Goal: Task Accomplishment & Management: Use online tool/utility

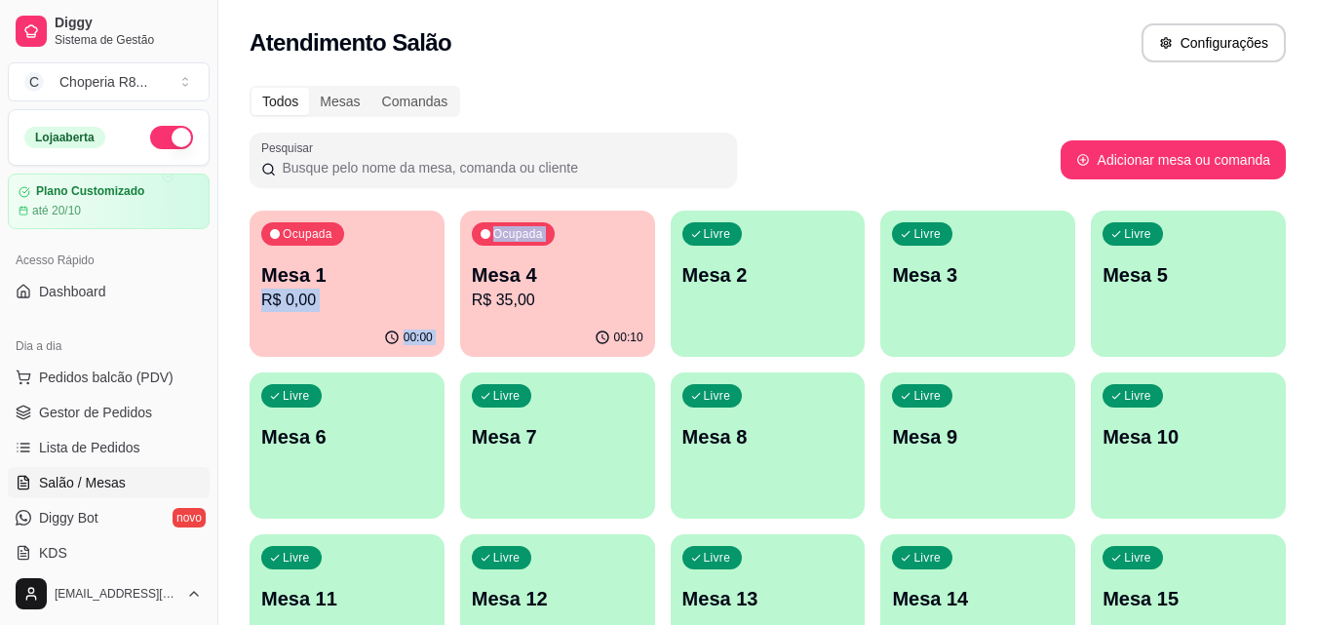
drag, startPoint x: 451, startPoint y: 265, endPoint x: 470, endPoint y: 257, distance: 20.1
click at [464, 259] on div "Ocupada Mesa 1 R$ 0,00 00:00 Ocupada Mesa 4 R$ 35,00 00:10 Livre Mesa 2 Livre M…" at bounding box center [767, 525] width 1036 height 631
click at [484, 256] on div "Ocupada Mesa 4 R$ 35,00" at bounding box center [557, 264] width 195 height 108
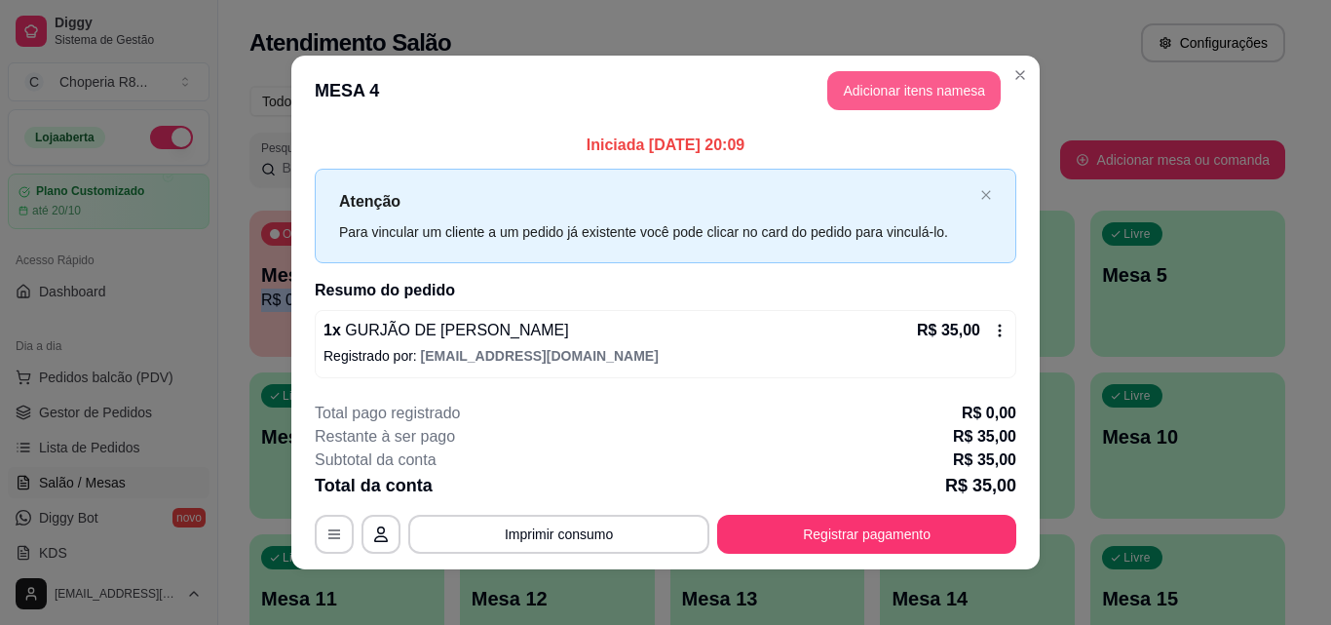
click at [929, 96] on button "Adicionar itens na mesa" at bounding box center [913, 90] width 173 height 39
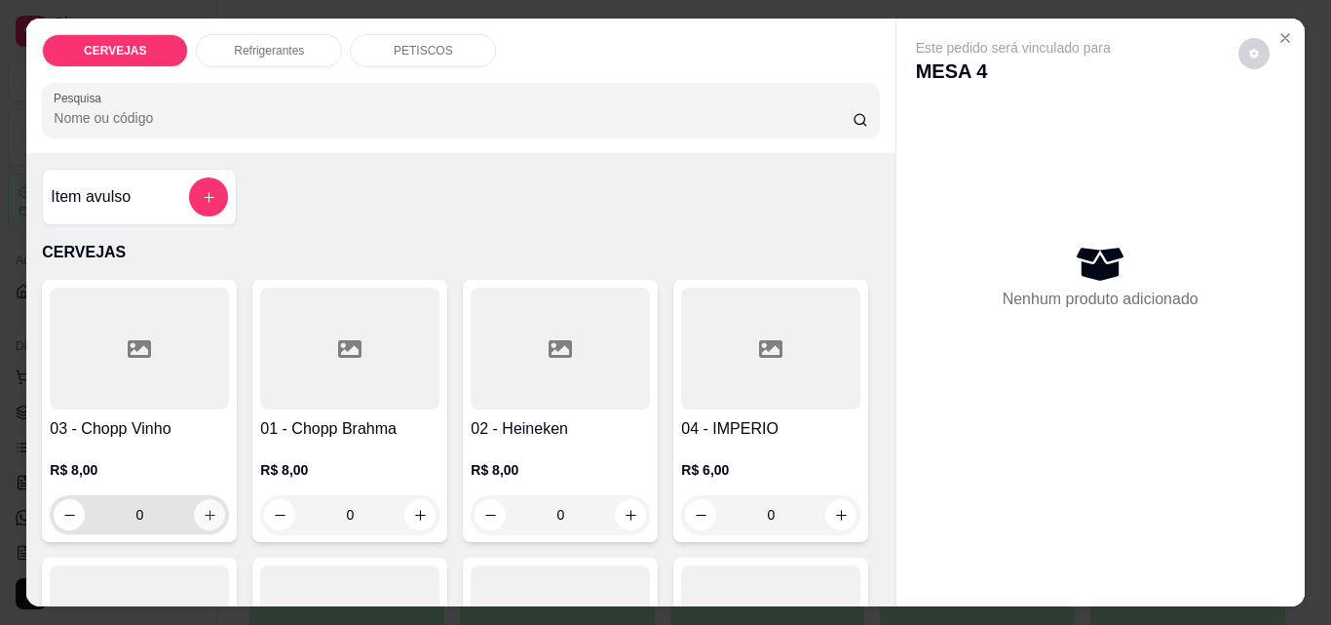
drag, startPoint x: 369, startPoint y: 504, endPoint x: 194, endPoint y: 500, distance: 175.5
click at [194, 506] on div "03 - Chopp Vinho R$ 8,00 0 01 - Chopp Brahma R$ 8,00 0 02 - Heineken R$ 8,00 0 …" at bounding box center [460, 550] width 837 height 540
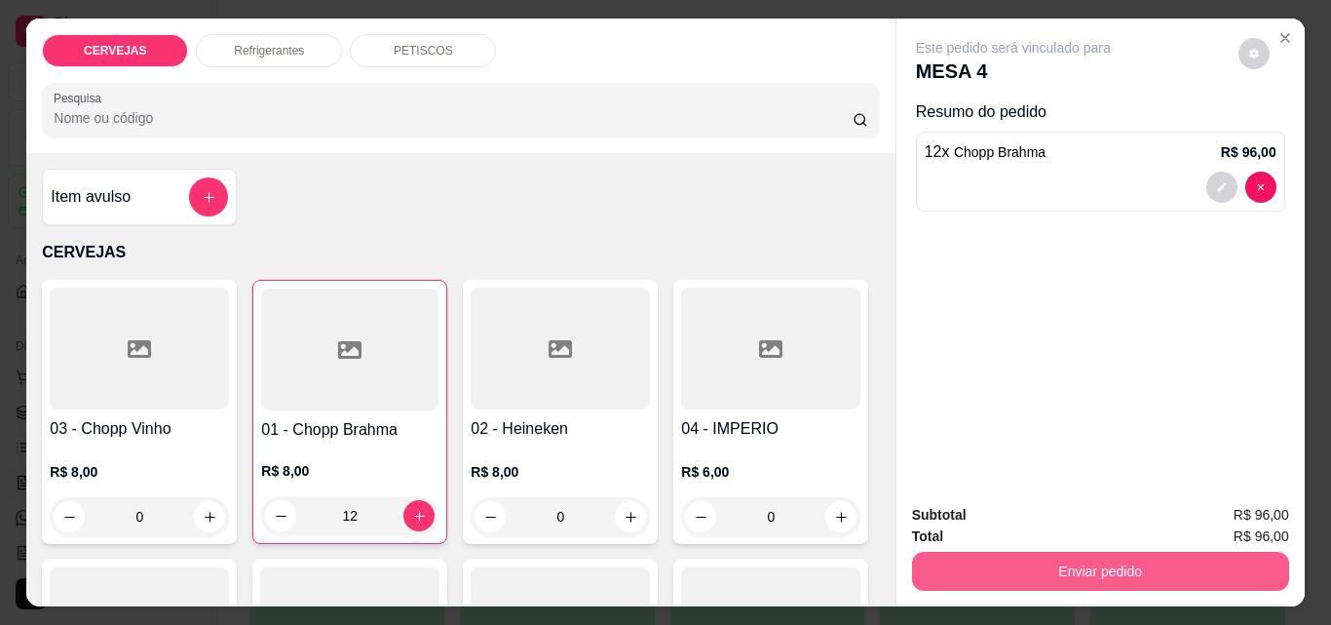
type input "12"
click at [1068, 552] on button "Enviar pedido" at bounding box center [1099, 571] width 365 height 38
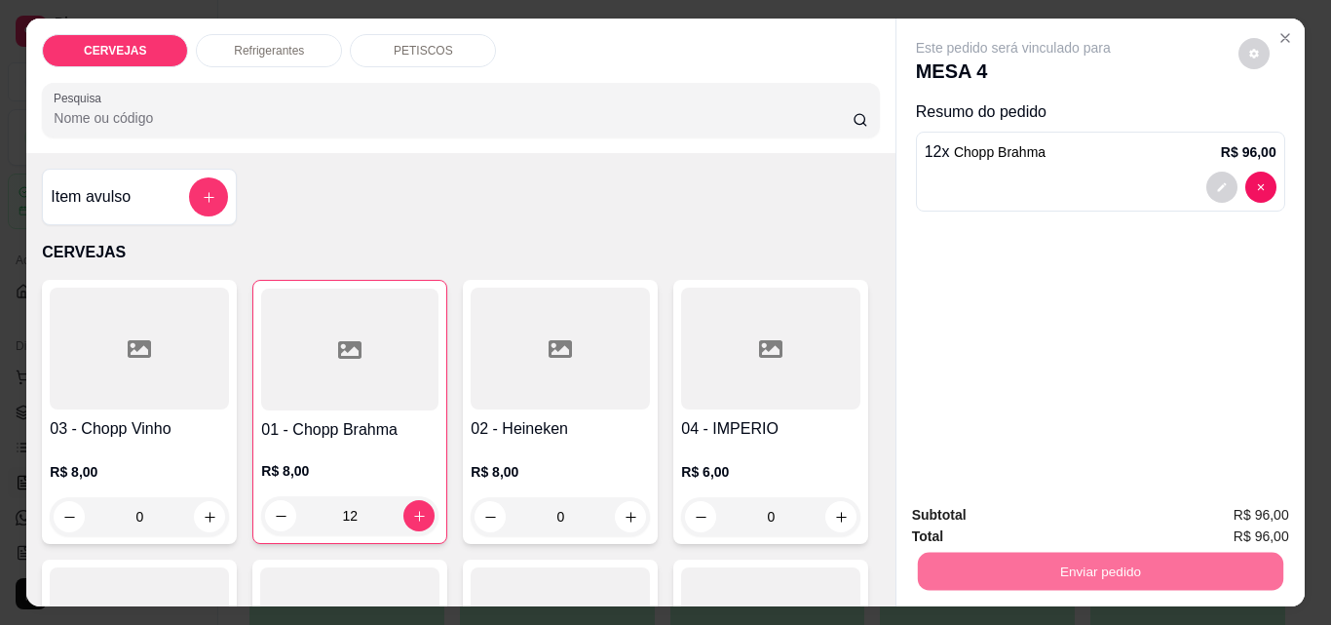
click at [1234, 501] on button "Enviar pedido" at bounding box center [1238, 515] width 107 height 36
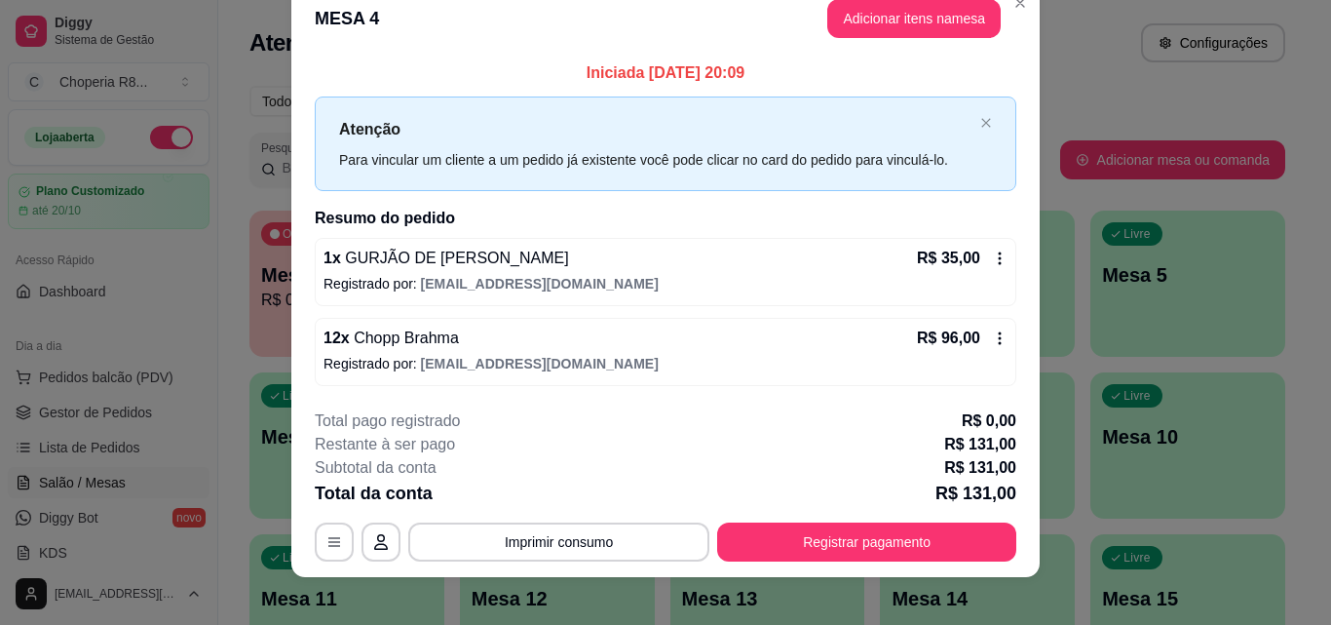
scroll to position [47, 0]
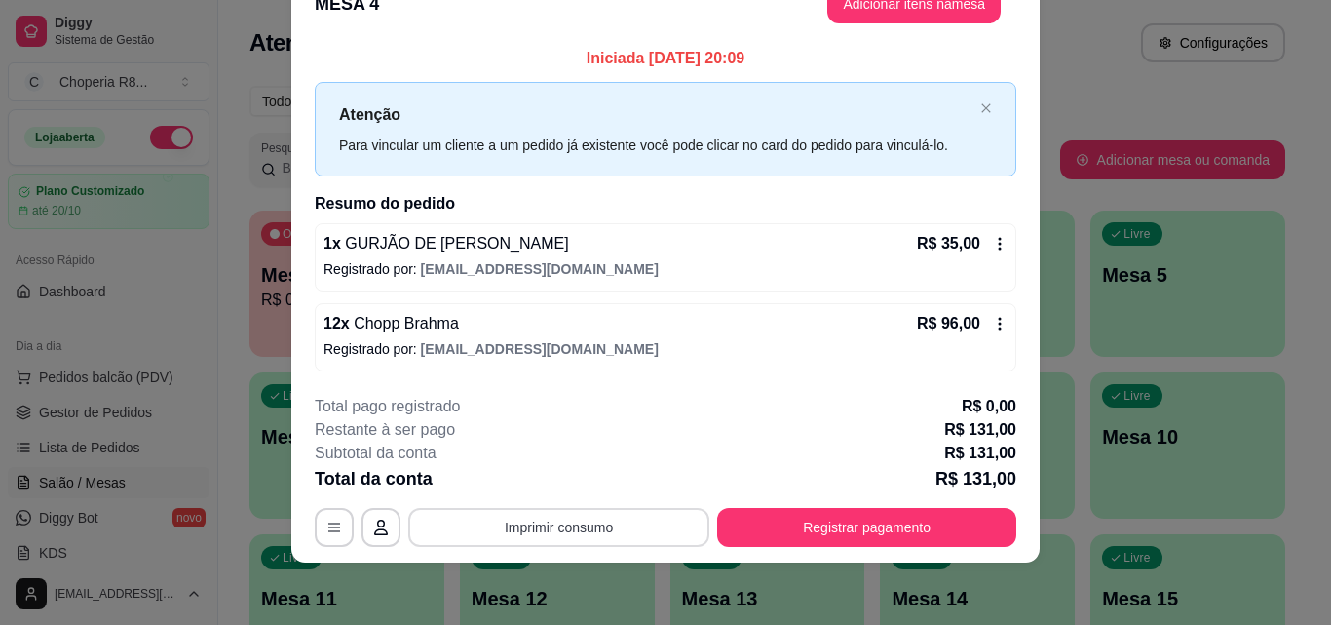
click at [630, 531] on button "Imprimir consumo" at bounding box center [558, 527] width 301 height 39
click at [593, 476] on body "Diggy Sistema de Gestão C Choperia R8 ... Loja aberta Plano Customizado até 20/…" at bounding box center [658, 312] width 1317 height 625
click at [591, 475] on button "IMPRESSORA" at bounding box center [557, 482] width 141 height 31
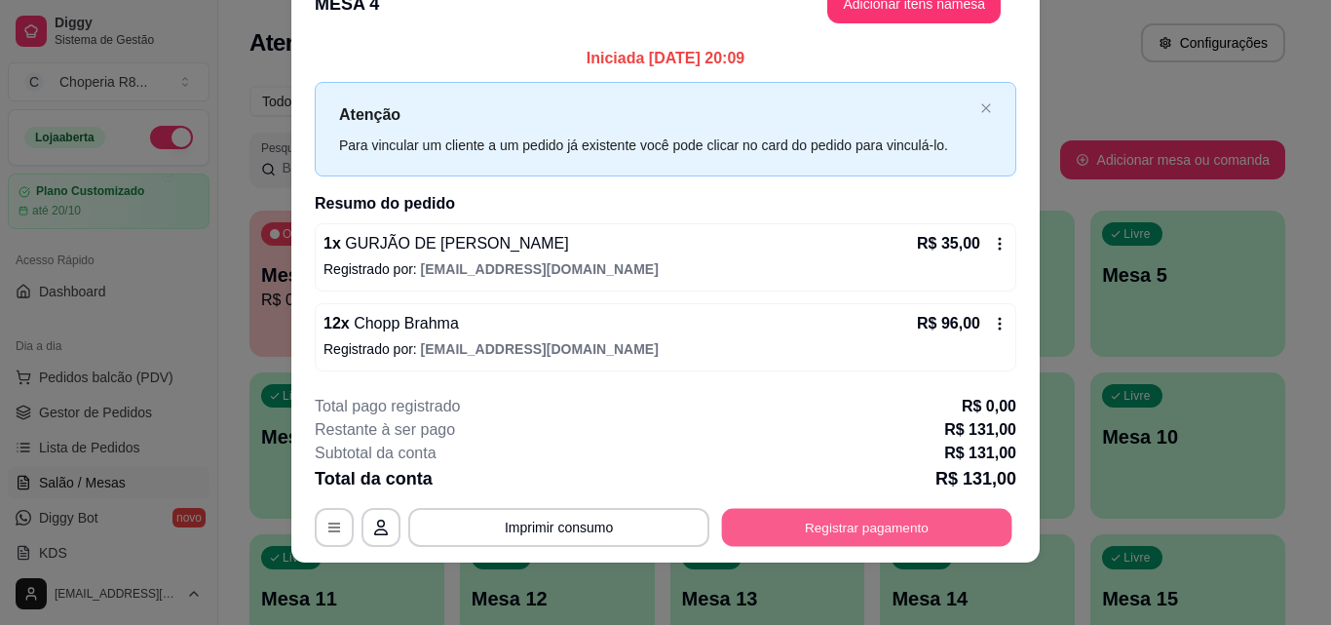
click at [846, 536] on button "Registrar pagamento" at bounding box center [867, 528] width 290 height 38
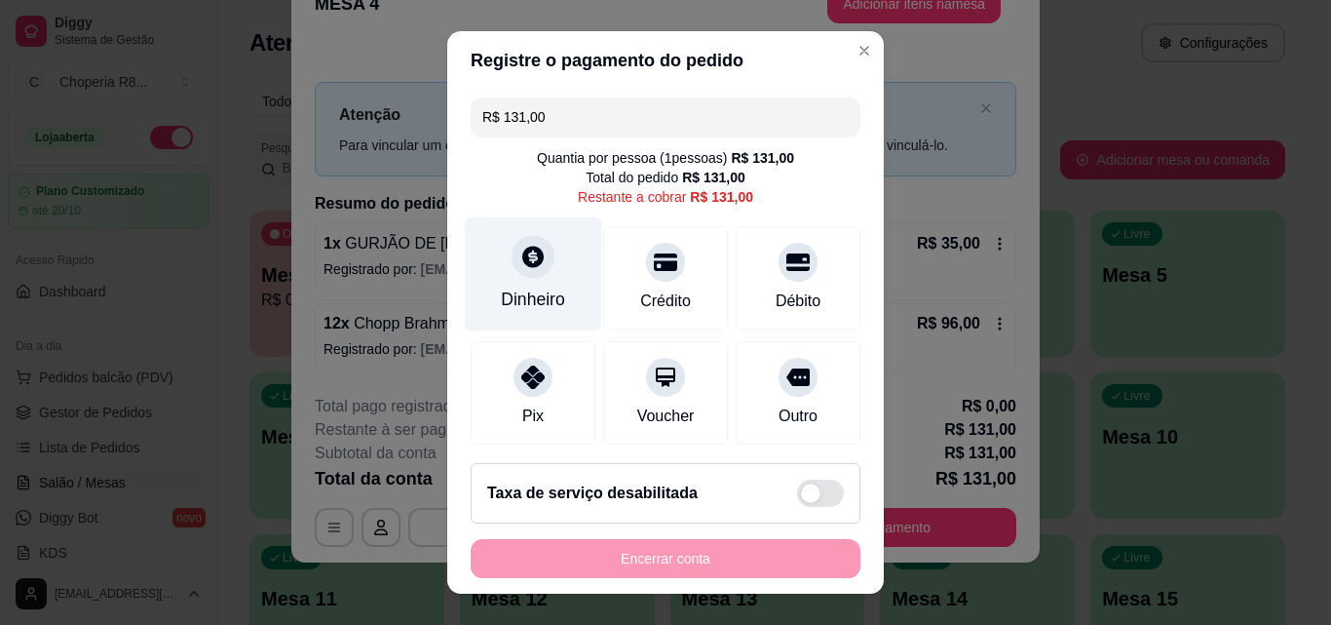
click at [551, 285] on div "Dinheiro" at bounding box center [533, 274] width 137 height 114
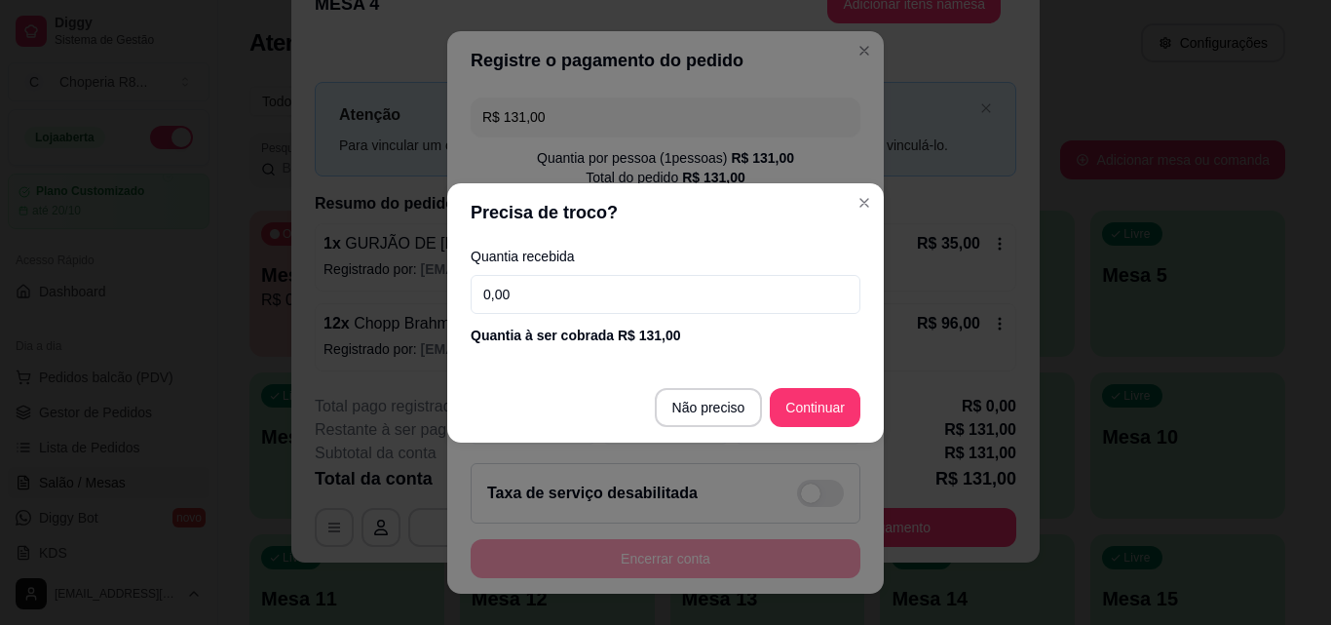
drag, startPoint x: 491, startPoint y: 295, endPoint x: 404, endPoint y: 296, distance: 86.7
click at [405, 296] on div "Precisa de troco? Quantia recebida 0,00 Quantia à ser cobrada R$ 131,00 Não pre…" at bounding box center [665, 312] width 1331 height 625
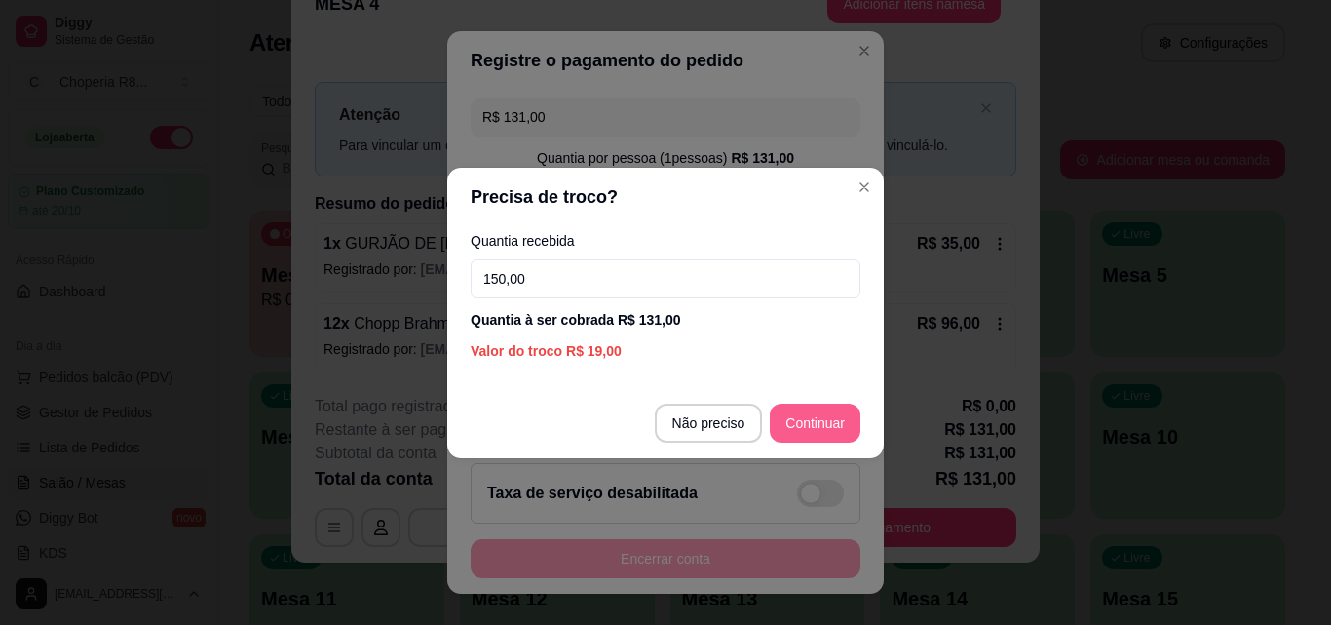
type input "150,00"
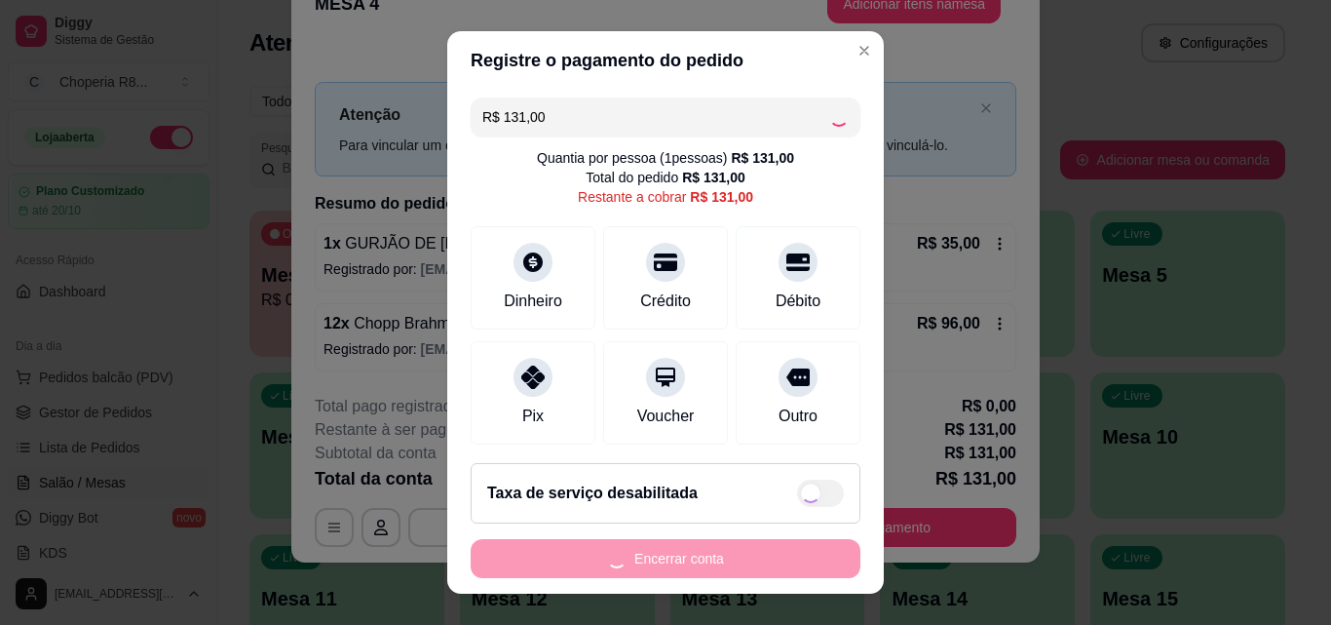
type input "R$ 0,00"
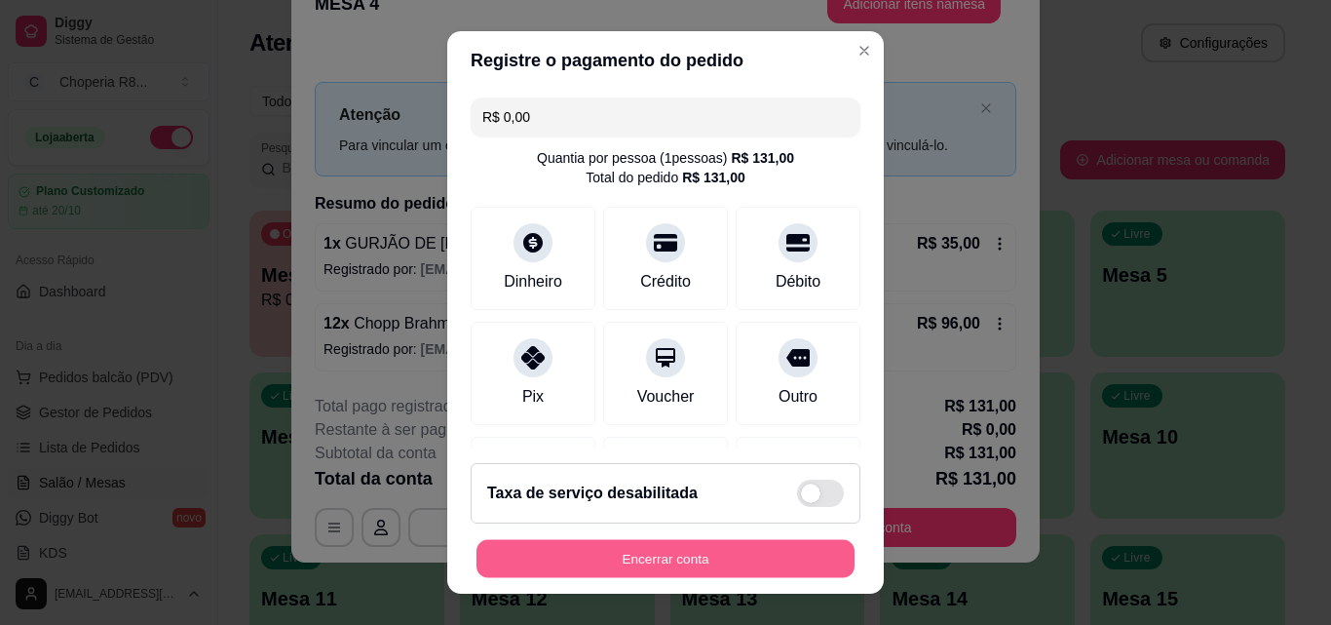
click at [775, 544] on button "Encerrar conta" at bounding box center [666, 559] width 378 height 38
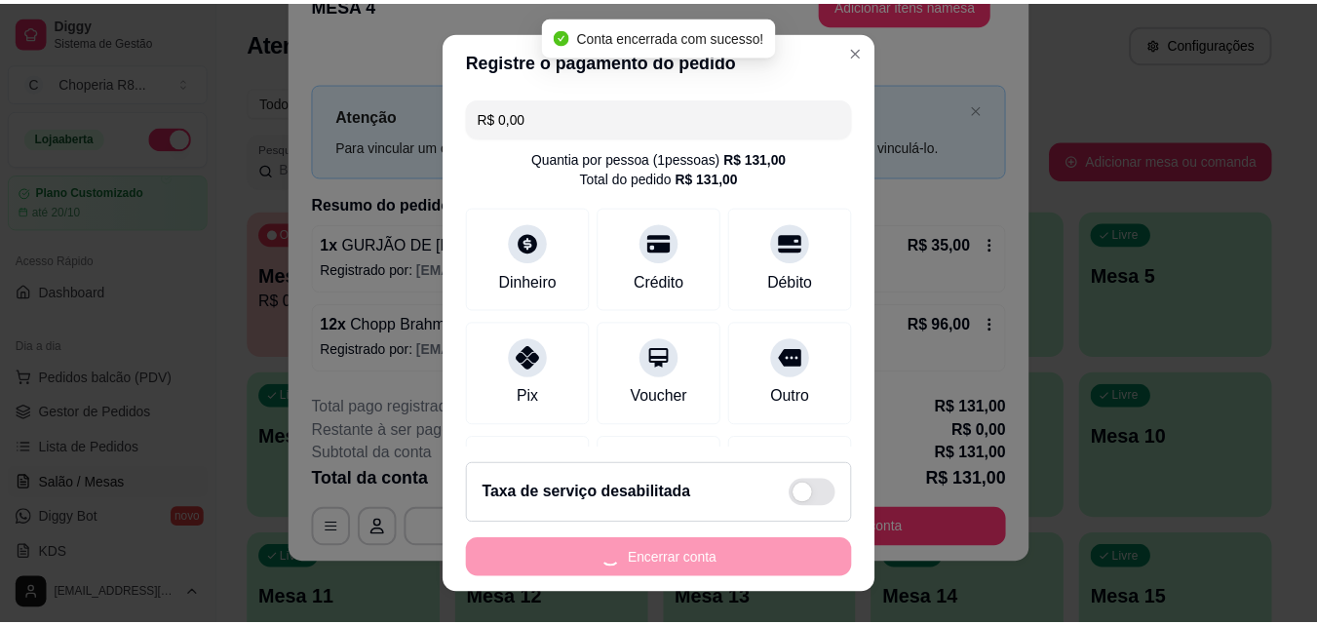
scroll to position [0, 0]
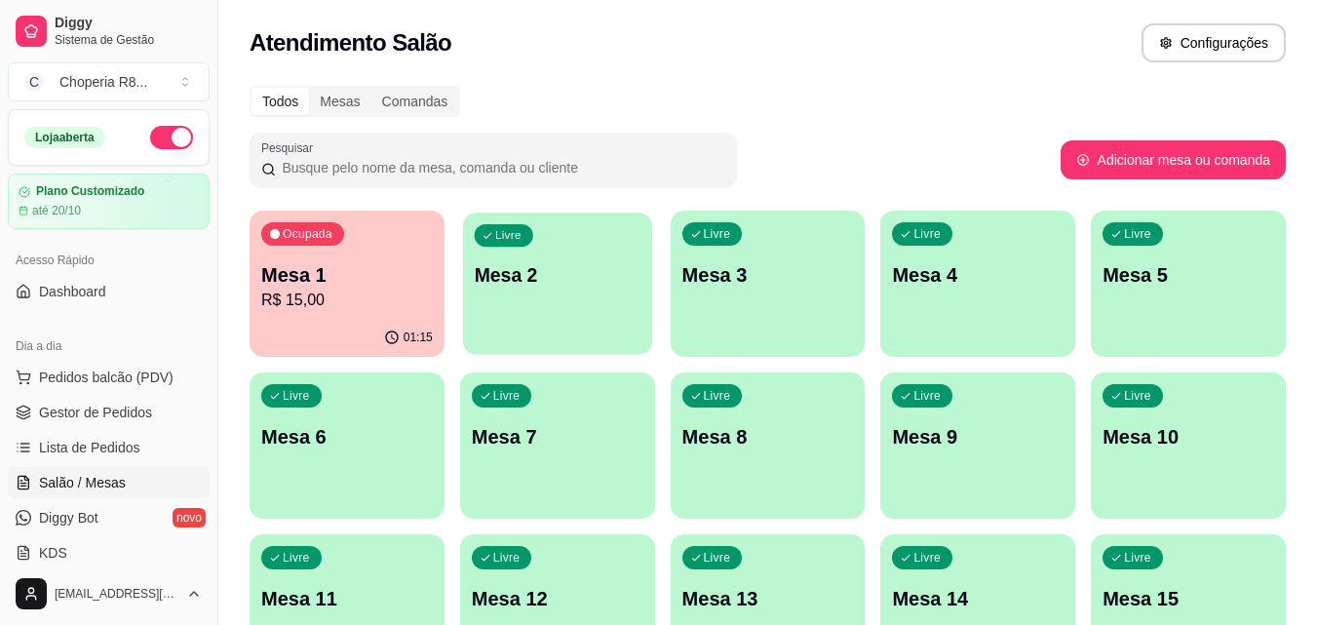
click at [529, 229] on div "Livre" at bounding box center [503, 235] width 58 height 22
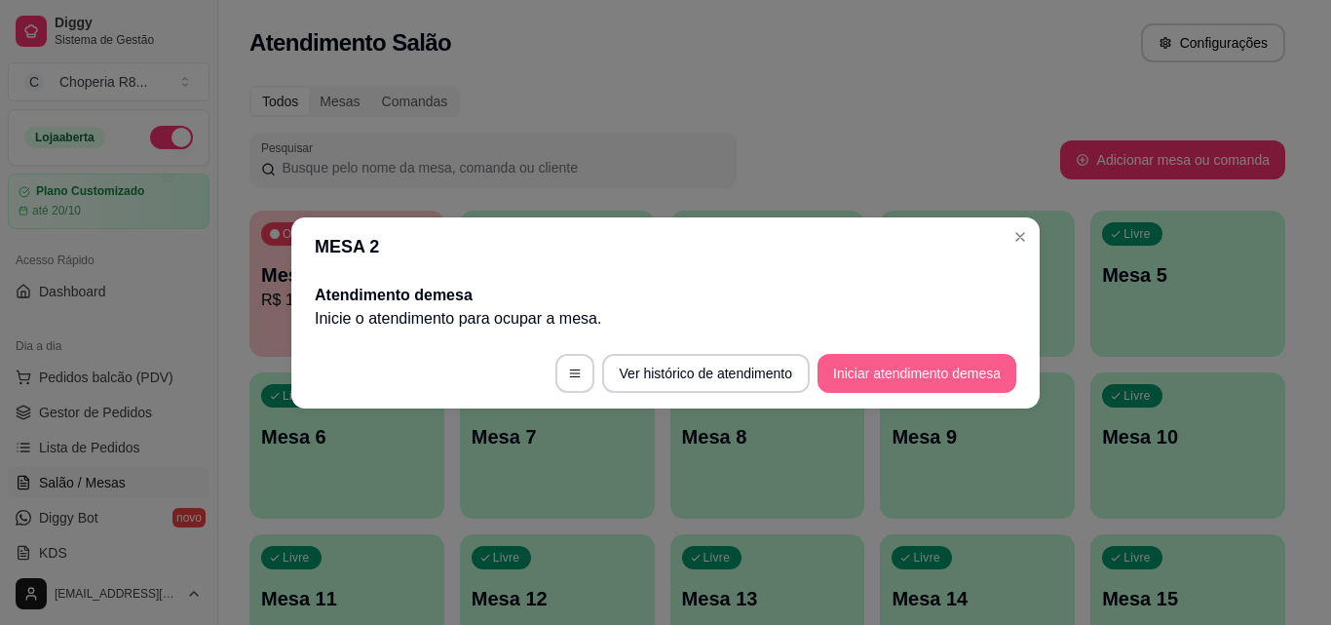
click at [973, 362] on button "Iniciar atendimento de mesa" at bounding box center [917, 373] width 199 height 39
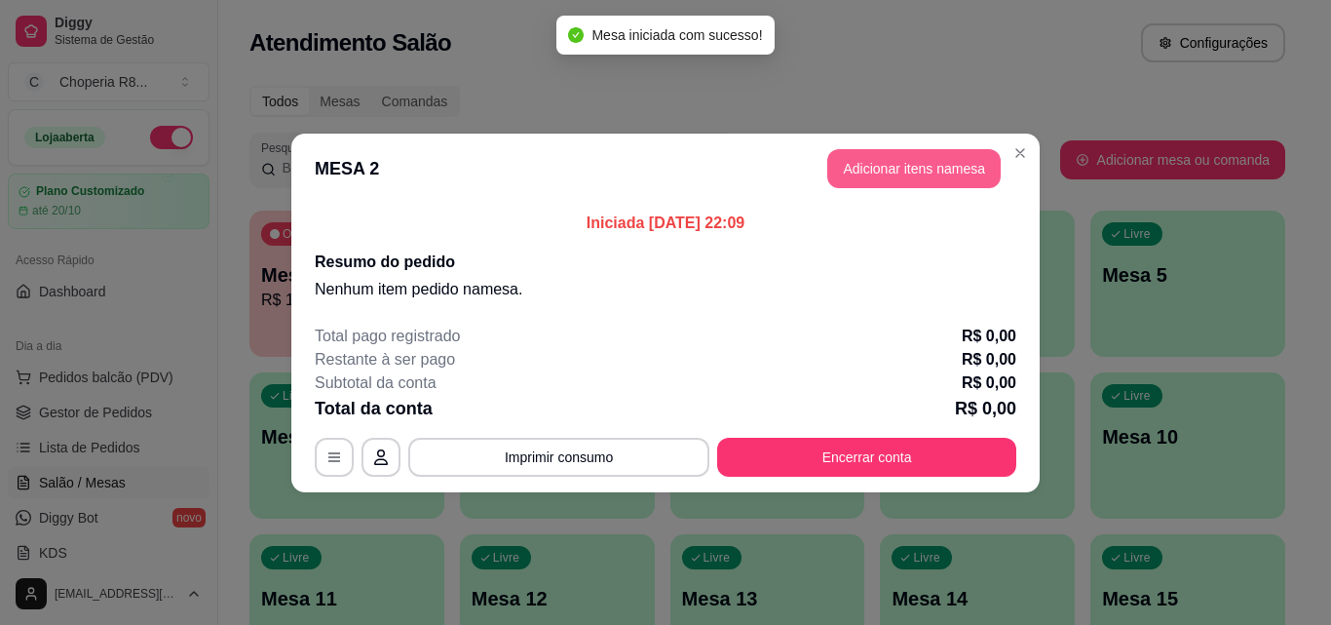
click at [938, 161] on button "Adicionar itens na mesa" at bounding box center [913, 168] width 173 height 39
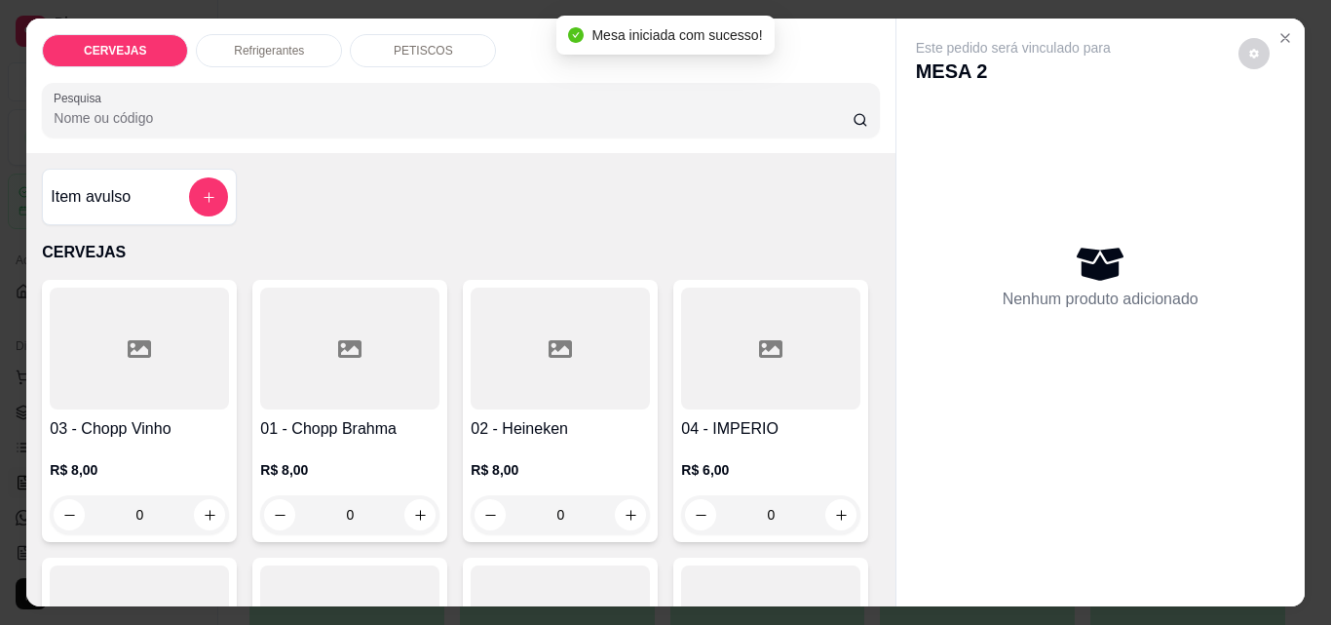
drag, startPoint x: 368, startPoint y: 513, endPoint x: 326, endPoint y: 517, distance: 42.2
click at [326, 517] on input "0" at bounding box center [349, 514] width 109 height 39
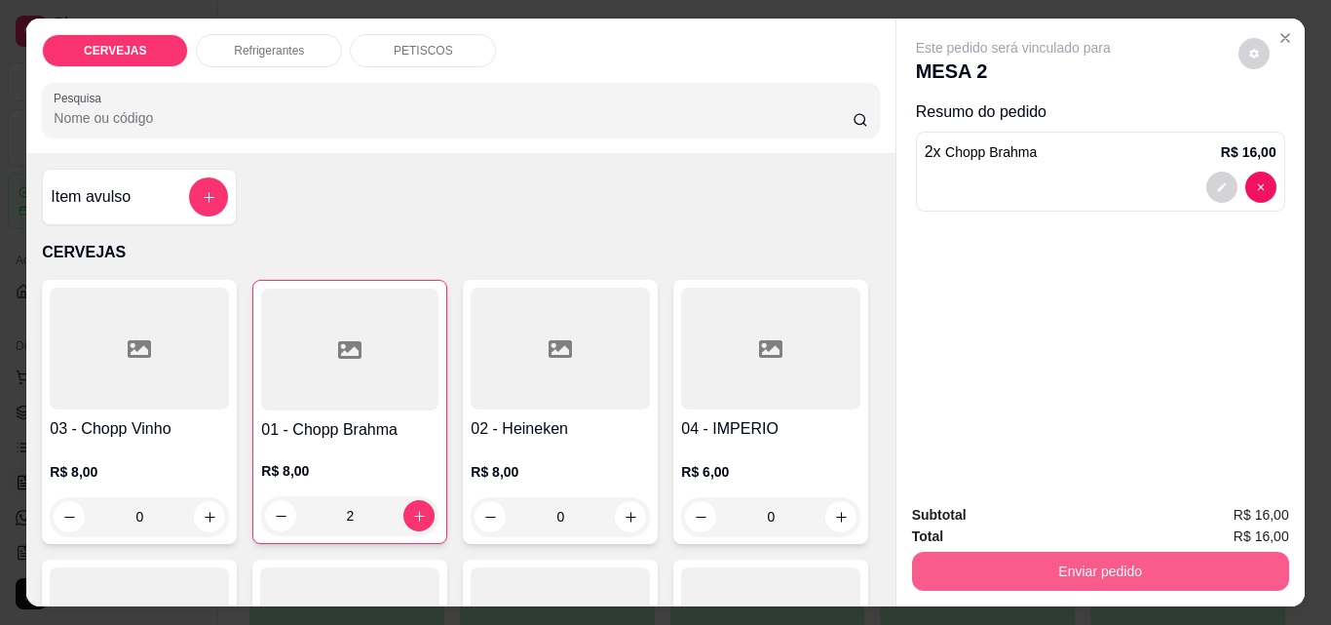
type input "2"
click at [1101, 554] on button "Enviar pedido" at bounding box center [1099, 571] width 365 height 38
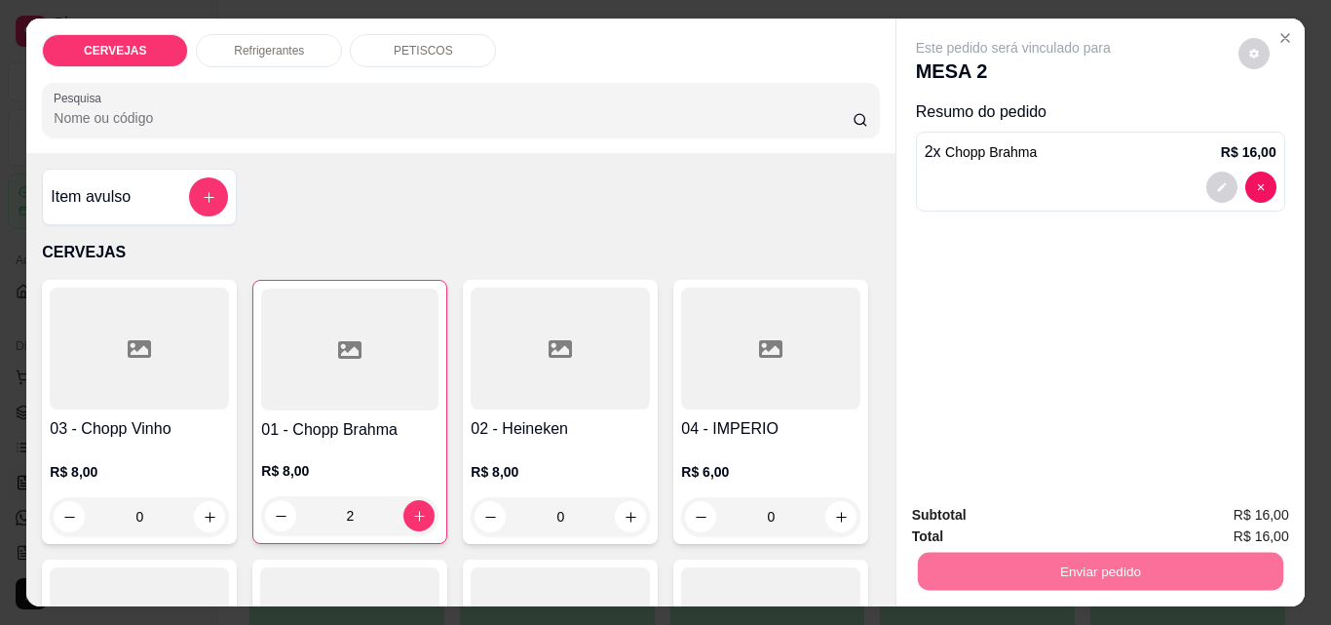
click at [1208, 513] on button "Enviar pedido" at bounding box center [1238, 515] width 110 height 37
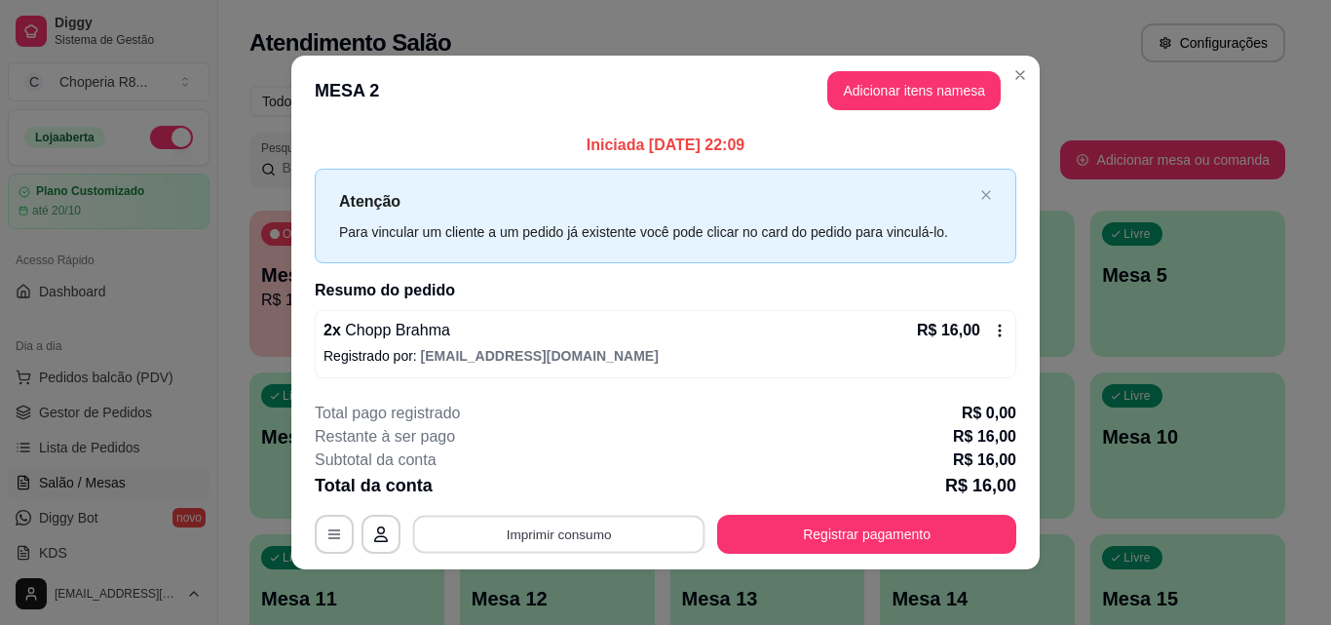
click at [608, 532] on button "Imprimir consumo" at bounding box center [559, 535] width 292 height 38
click at [581, 494] on button "IMPRESSORA" at bounding box center [557, 489] width 141 height 31
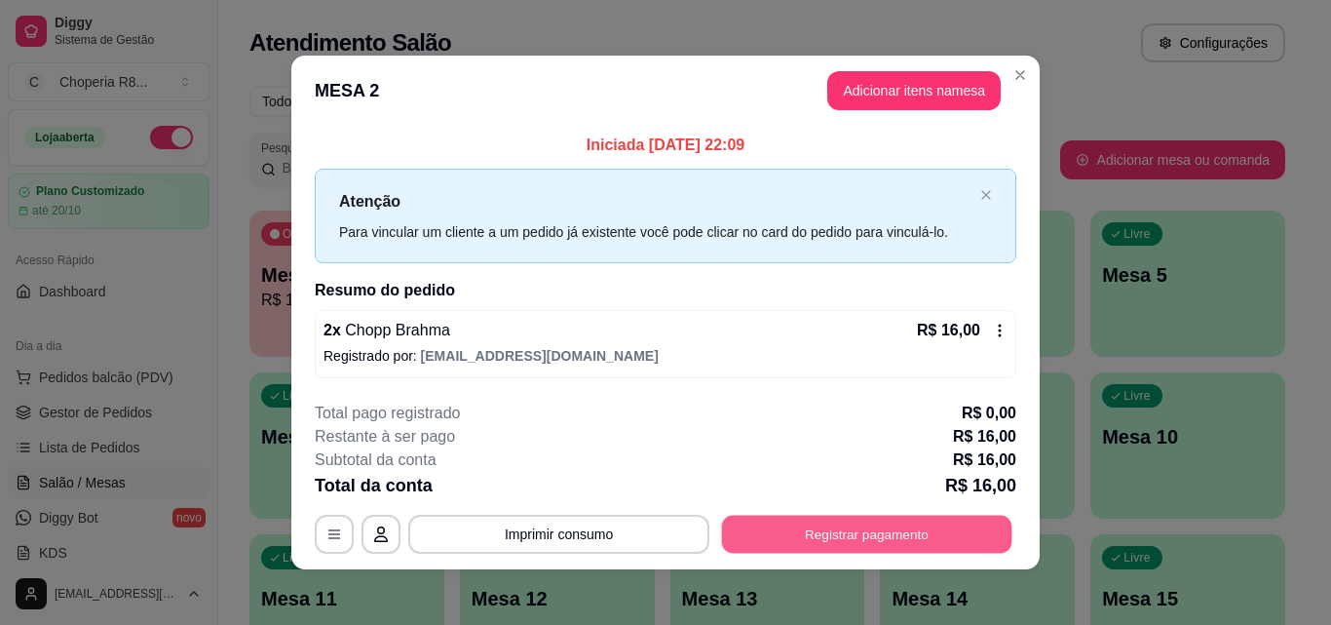
click at [804, 527] on button "Registrar pagamento" at bounding box center [867, 535] width 290 height 38
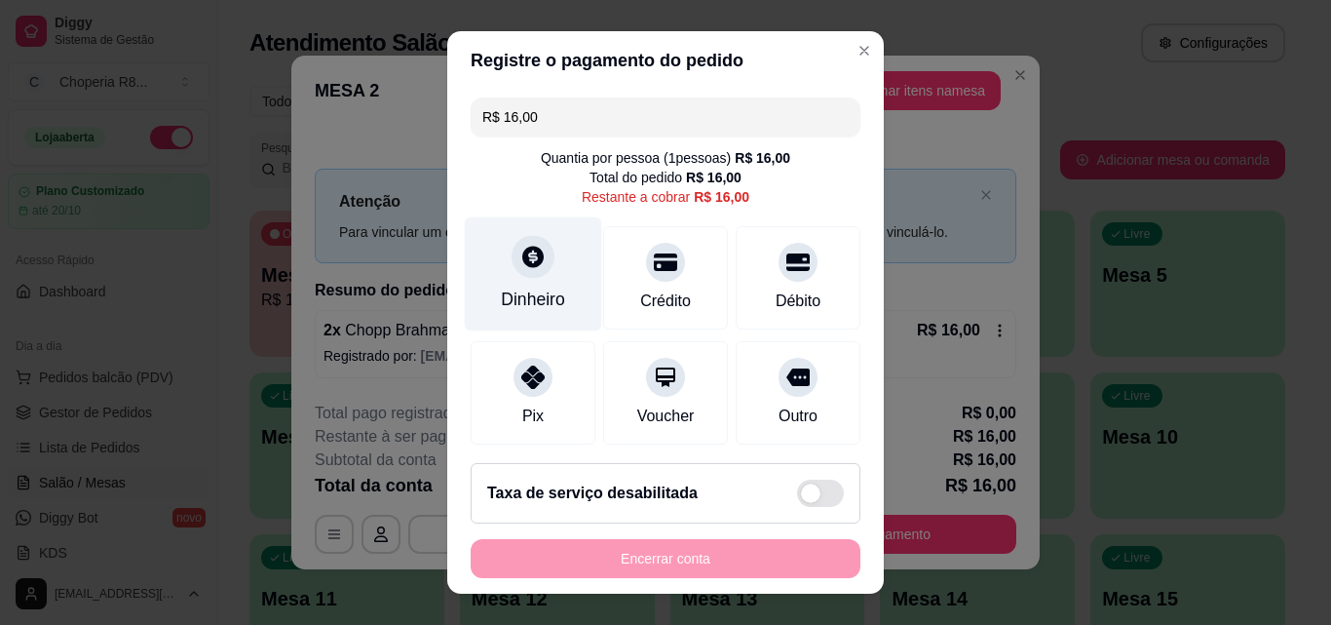
click at [564, 261] on div "Dinheiro" at bounding box center [533, 274] width 137 height 114
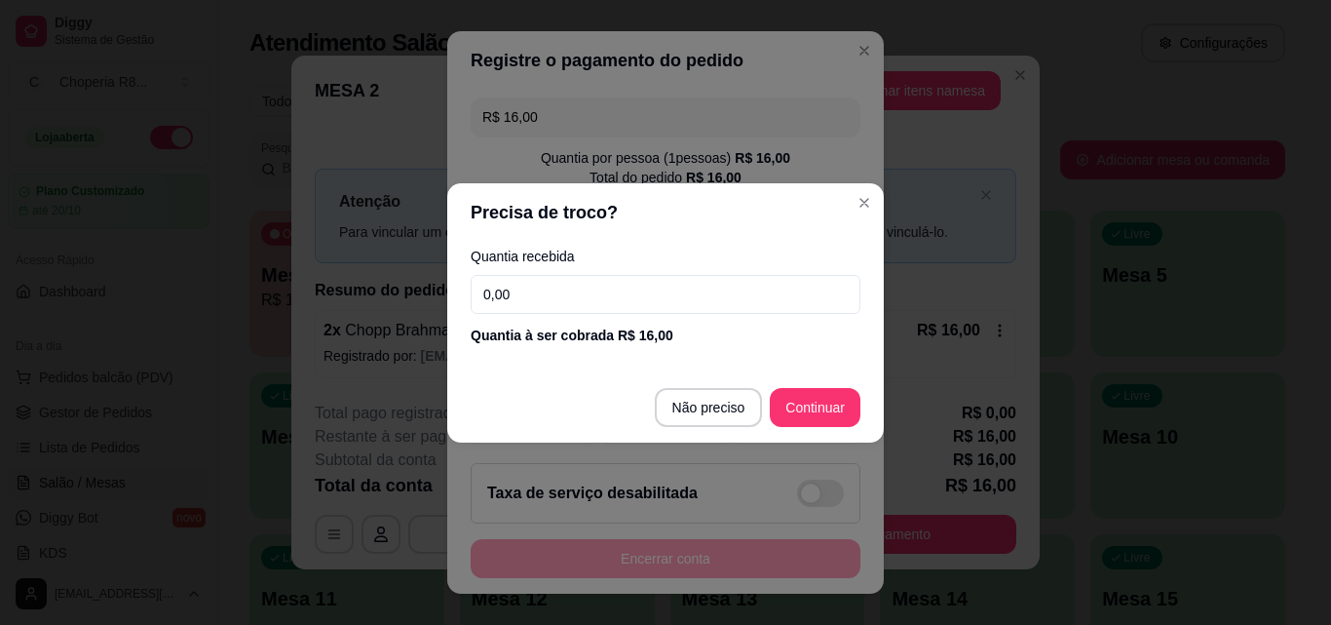
drag, startPoint x: 493, startPoint y: 297, endPoint x: 466, endPoint y: 302, distance: 27.7
click at [467, 302] on div "Quantia recebida 0,00 Quantia à ser cobrada R$ 16,00" at bounding box center [665, 297] width 437 height 111
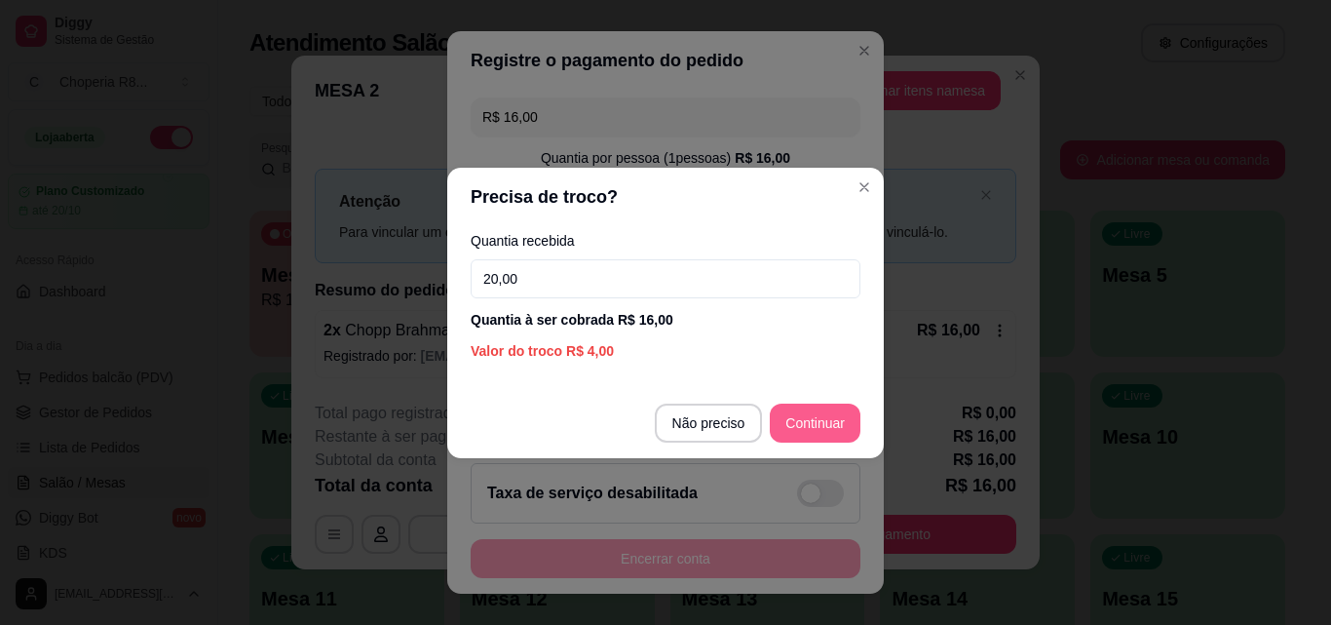
type input "20,00"
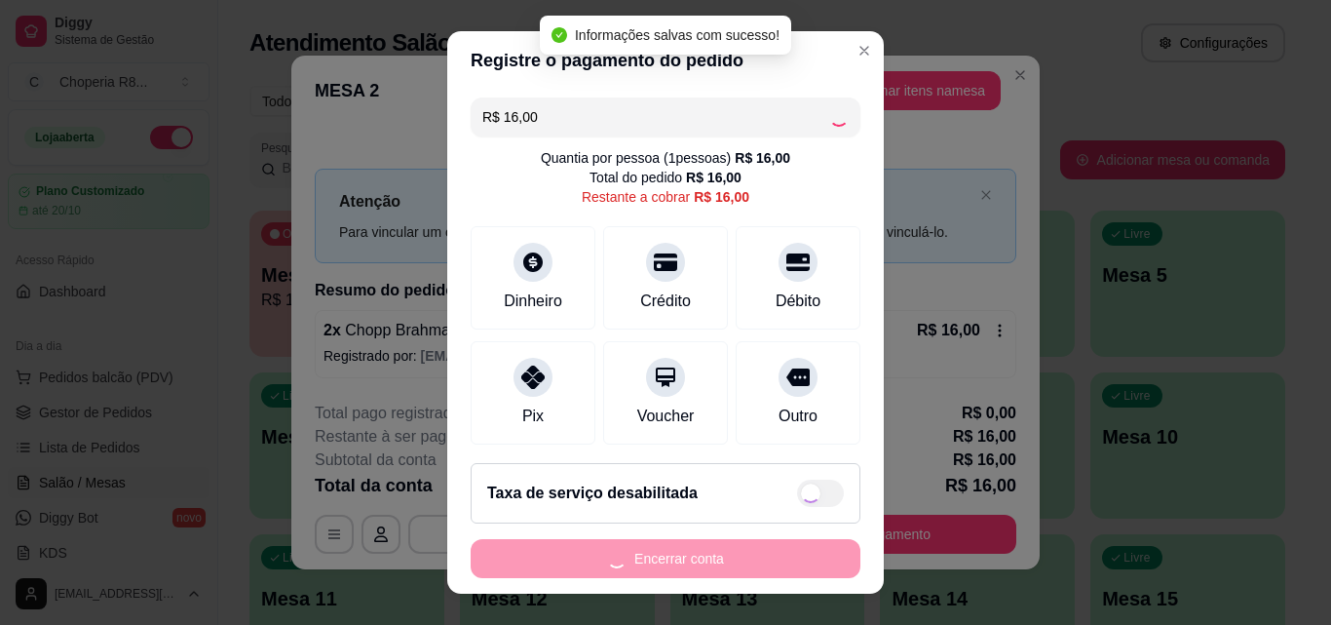
type input "R$ 0,00"
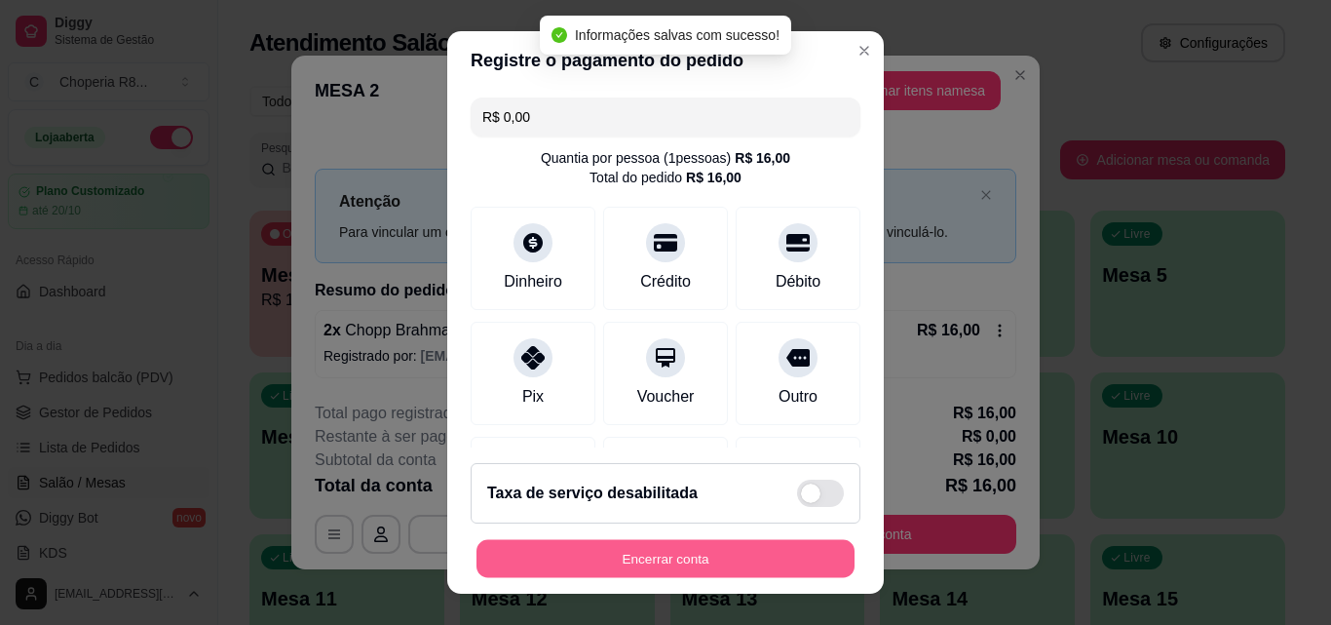
click at [712, 552] on button "Encerrar conta" at bounding box center [666, 559] width 378 height 38
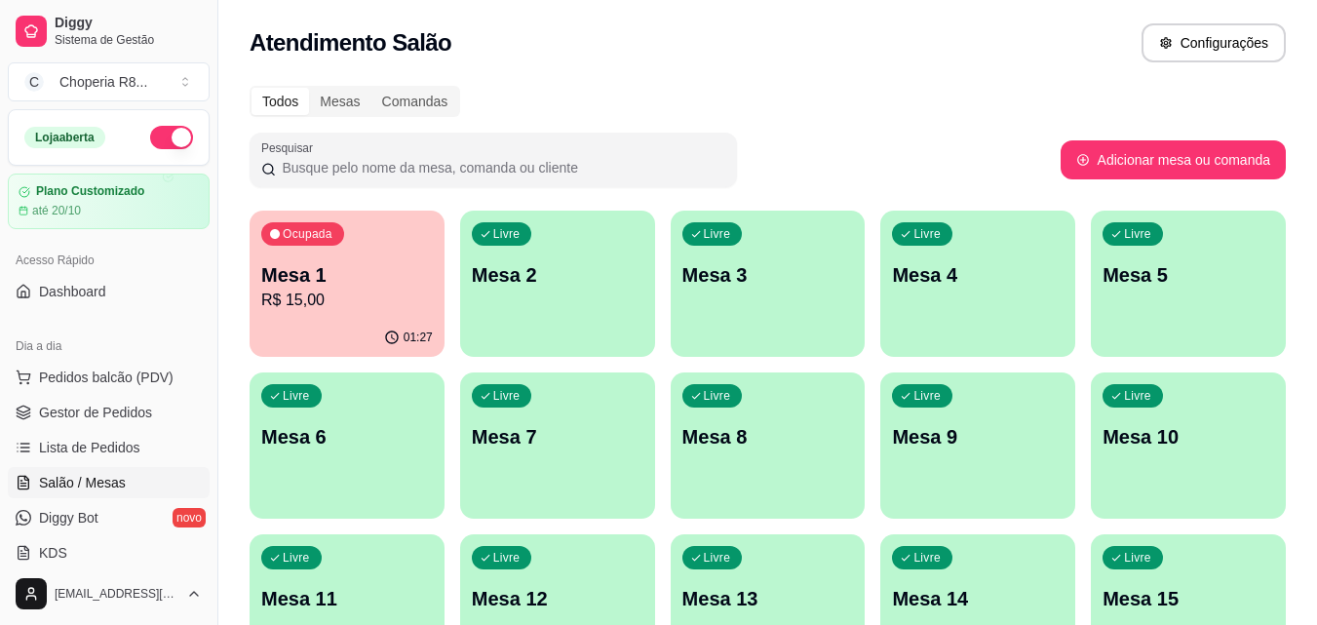
click at [346, 268] on p "Mesa 1" at bounding box center [347, 274] width 172 height 27
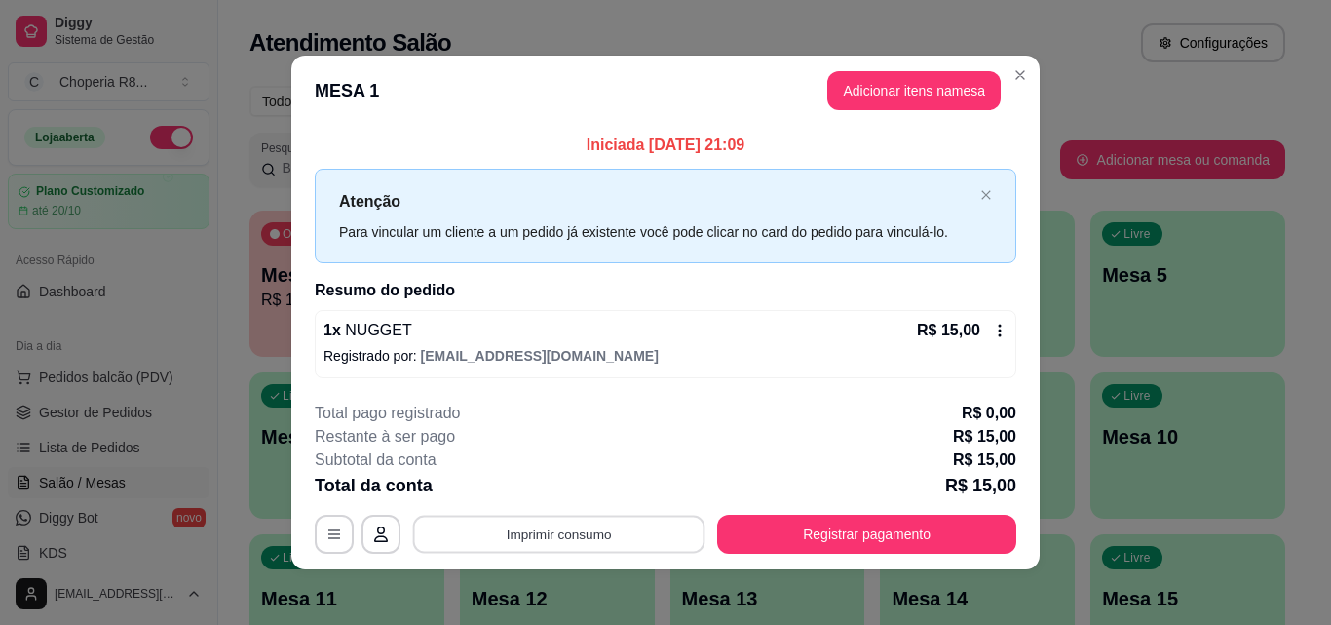
click at [604, 522] on button "Imprimir consumo" at bounding box center [559, 535] width 292 height 38
click at [591, 497] on button "IMPRESSORA" at bounding box center [557, 489] width 141 height 31
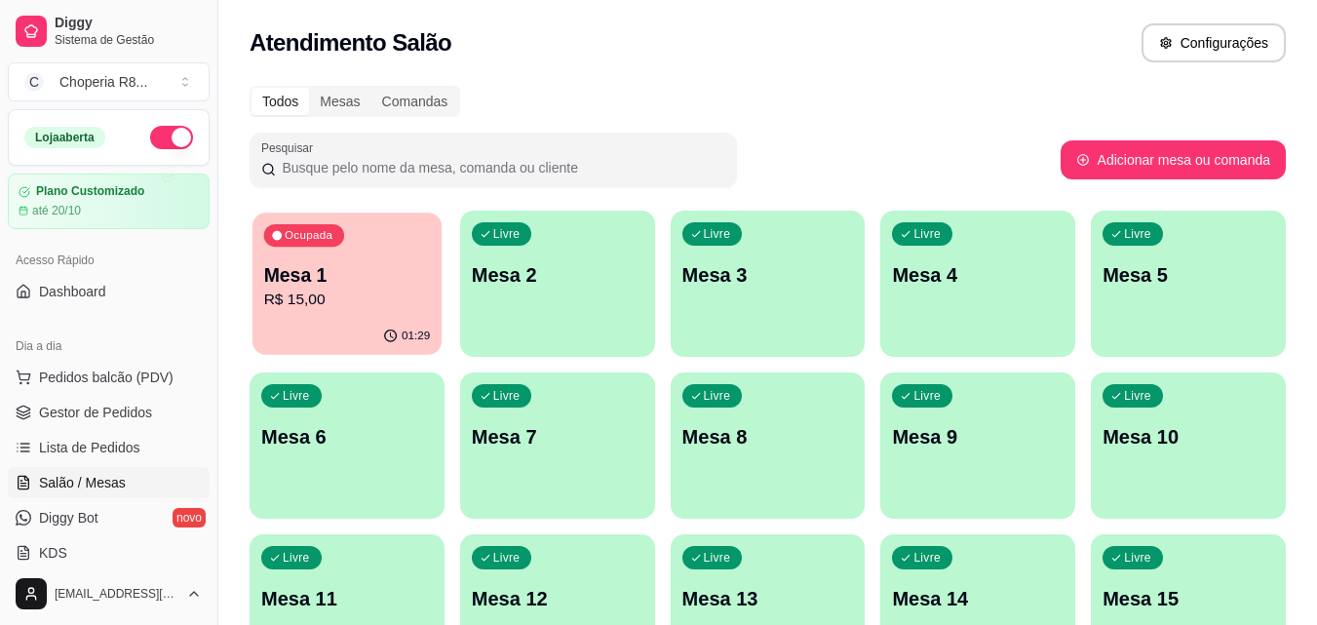
click at [288, 274] on p "Mesa 1" at bounding box center [347, 275] width 167 height 26
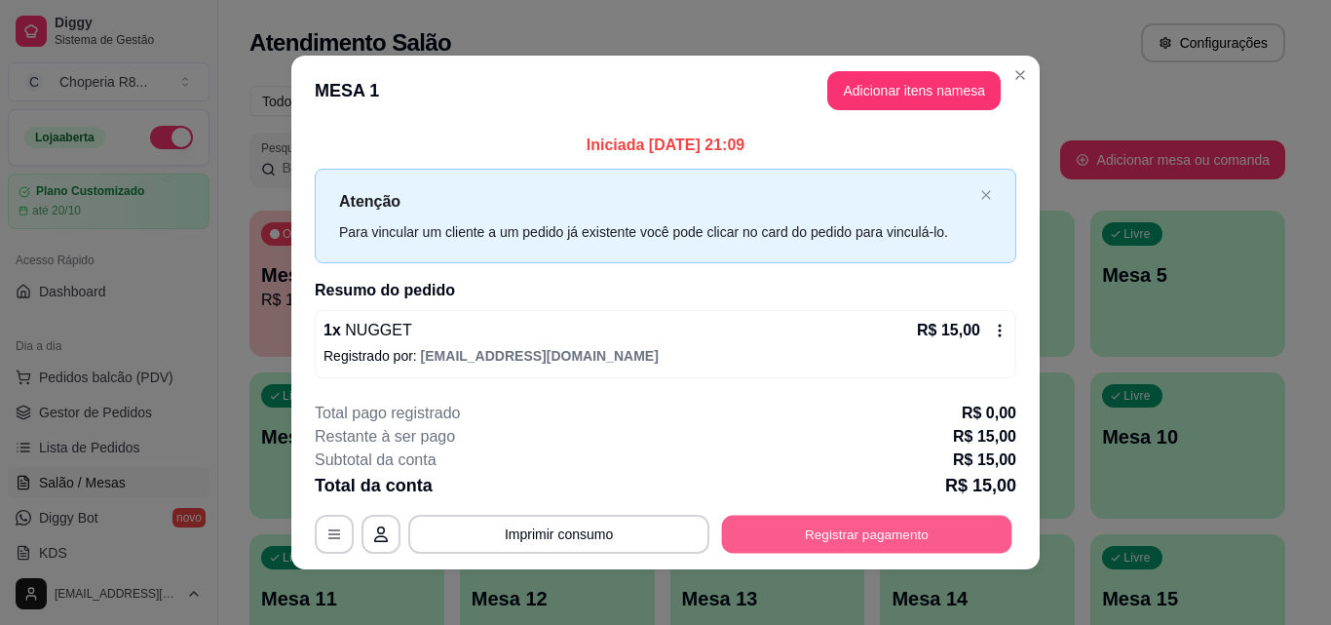
click at [791, 533] on button "Registrar pagamento" at bounding box center [867, 535] width 290 height 38
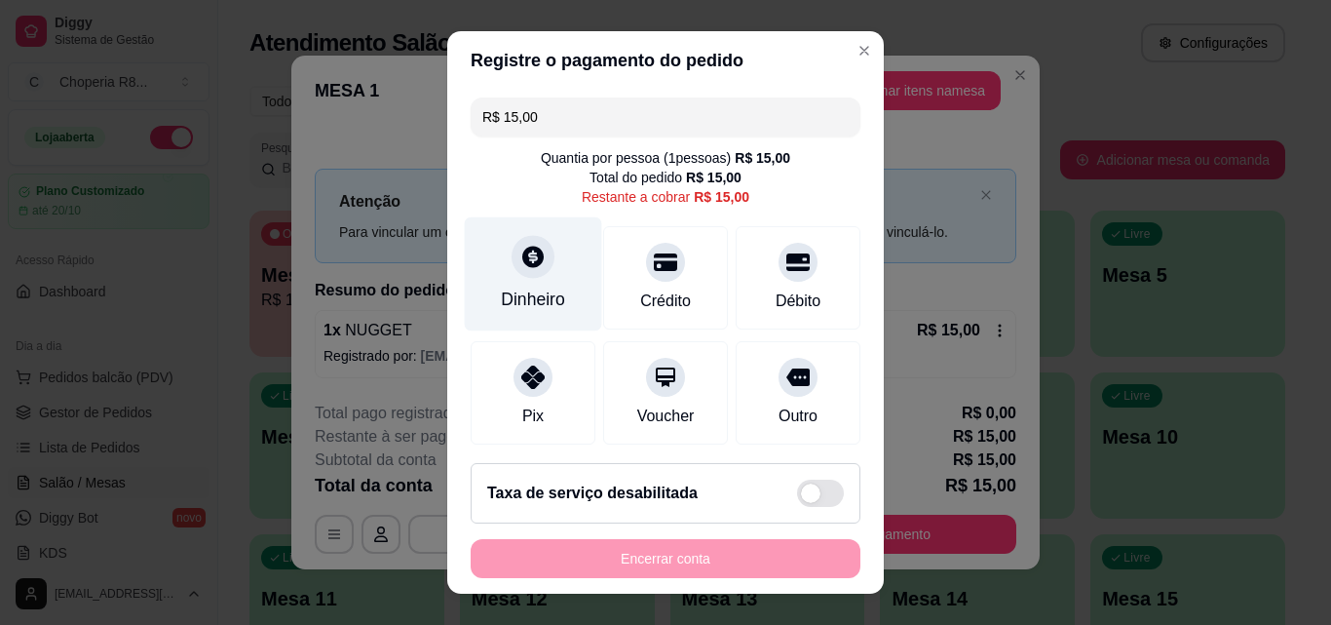
click at [538, 271] on div "Dinheiro" at bounding box center [533, 274] width 137 height 114
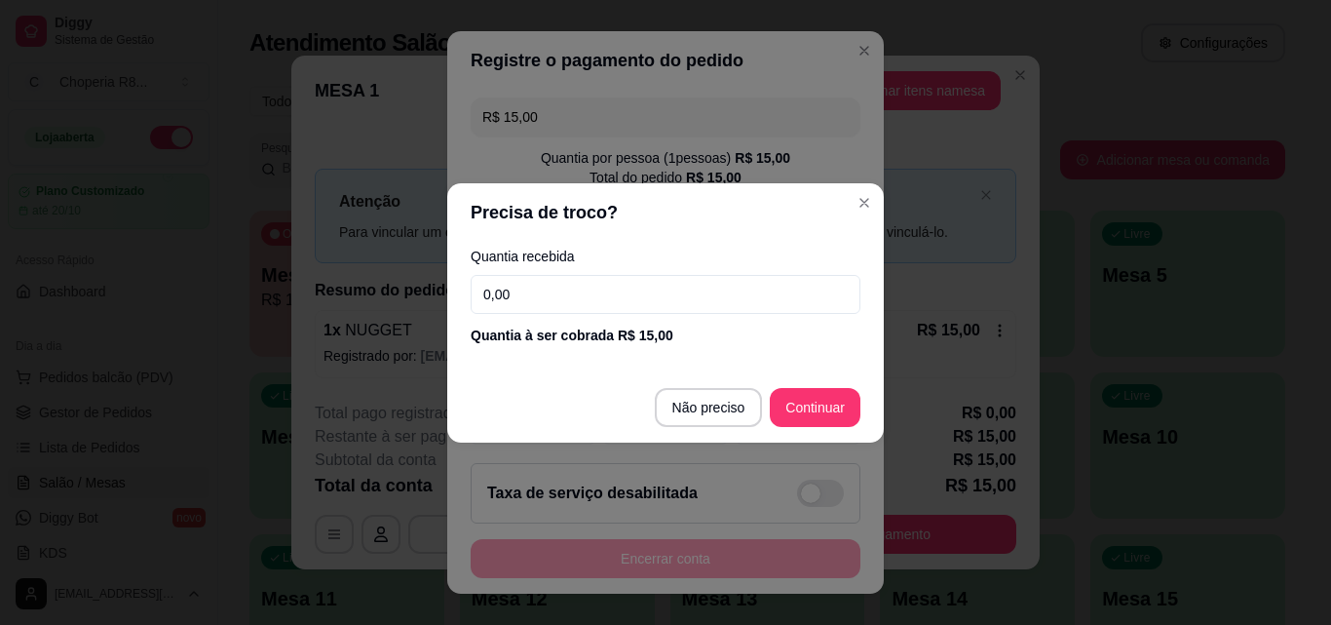
drag, startPoint x: 549, startPoint y: 310, endPoint x: 277, endPoint y: 277, distance: 273.9
click at [277, 277] on div "Precisa de troco? Quantia recebida 0,00 Quantia à ser cobrada R$ 15,00 Não prec…" at bounding box center [665, 312] width 1331 height 625
type input "15,00"
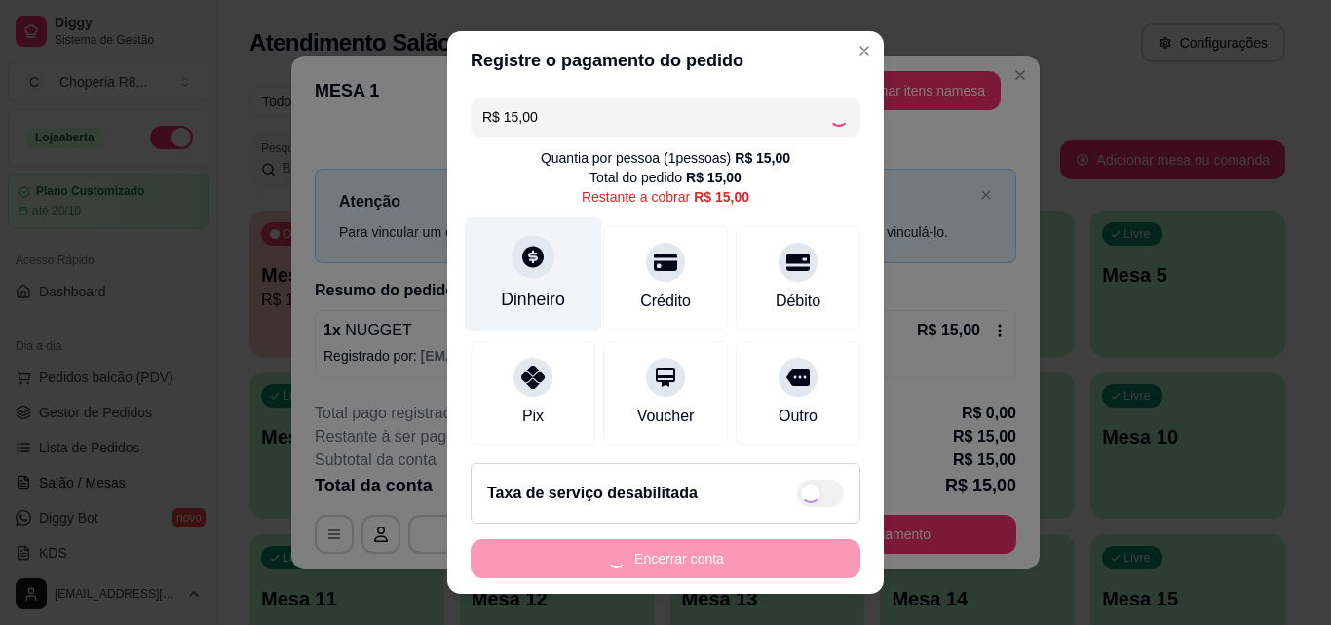
click at [553, 248] on div "Dinheiro" at bounding box center [533, 274] width 137 height 114
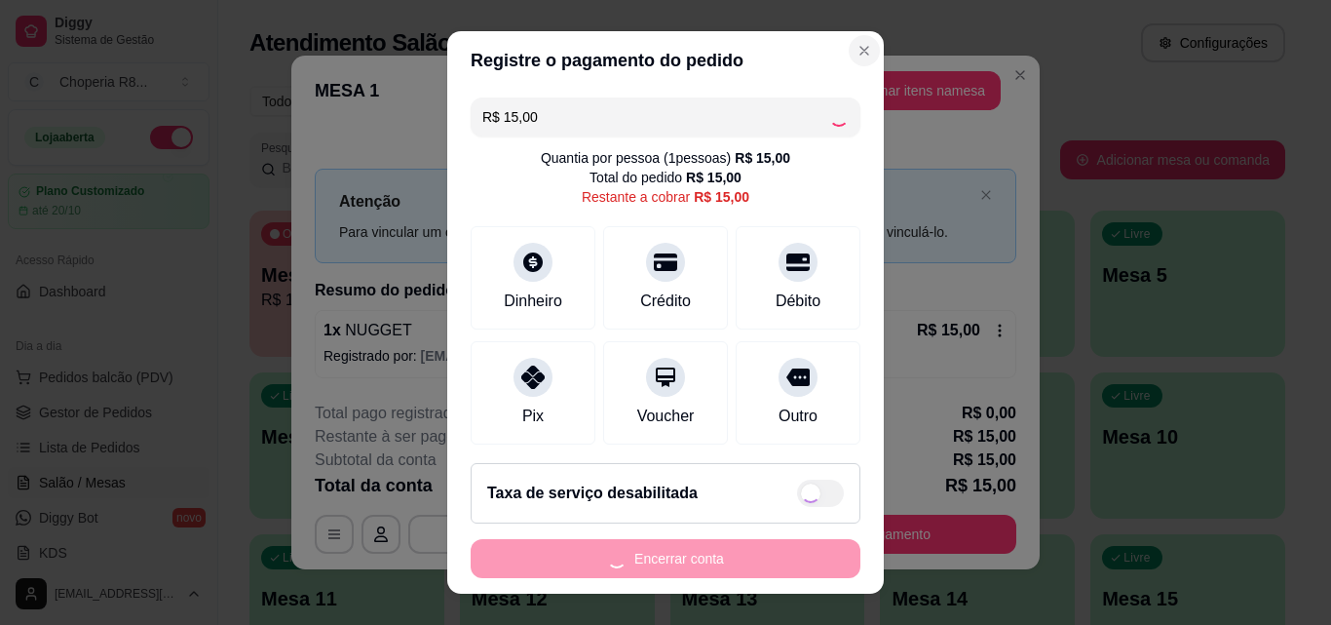
type input "R$ 0,00"
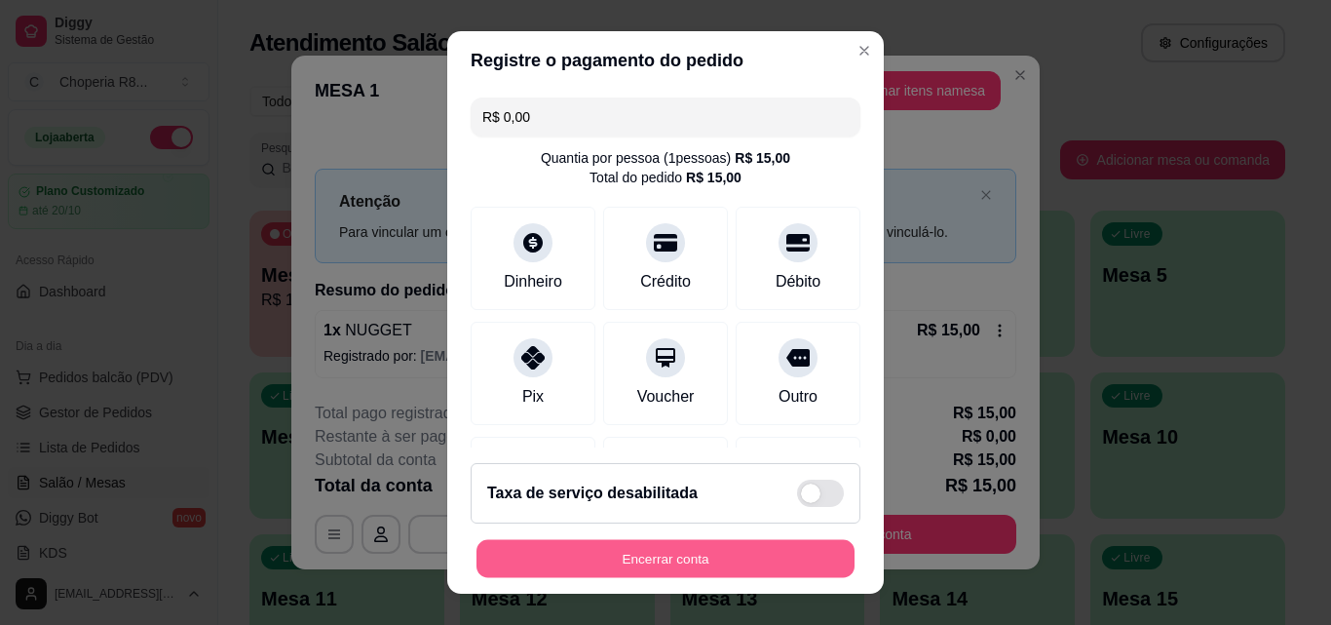
click at [763, 555] on button "Encerrar conta" at bounding box center [666, 559] width 378 height 38
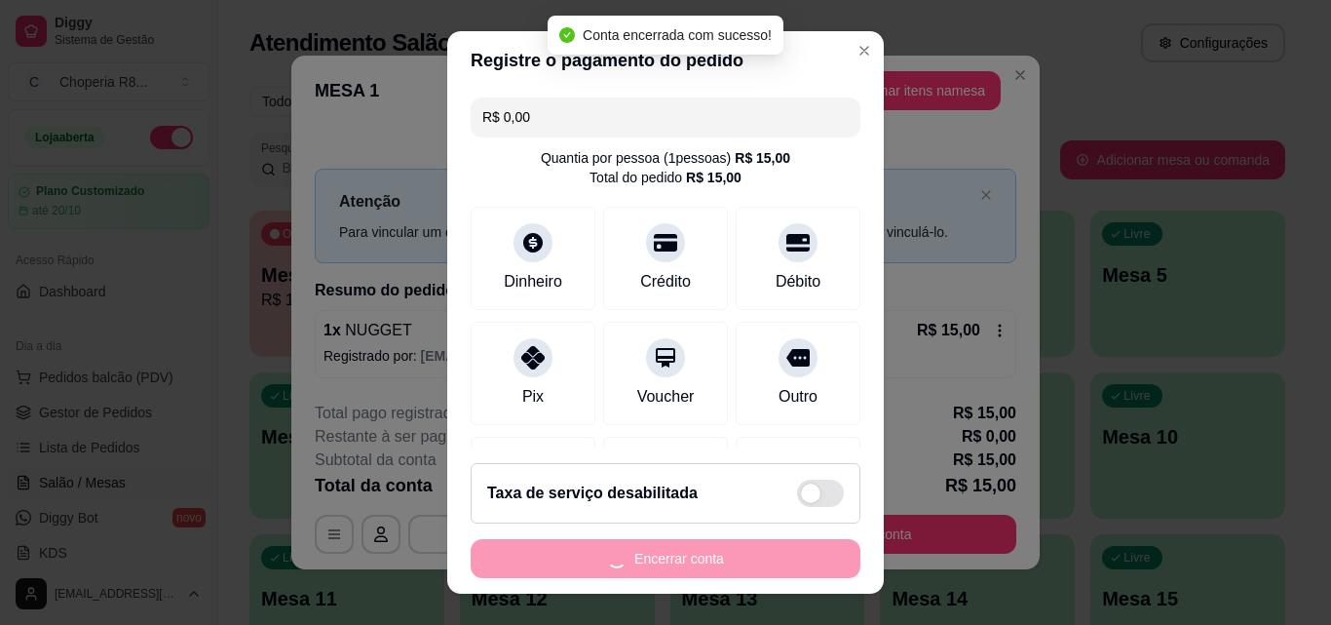
scroll to position [97, 0]
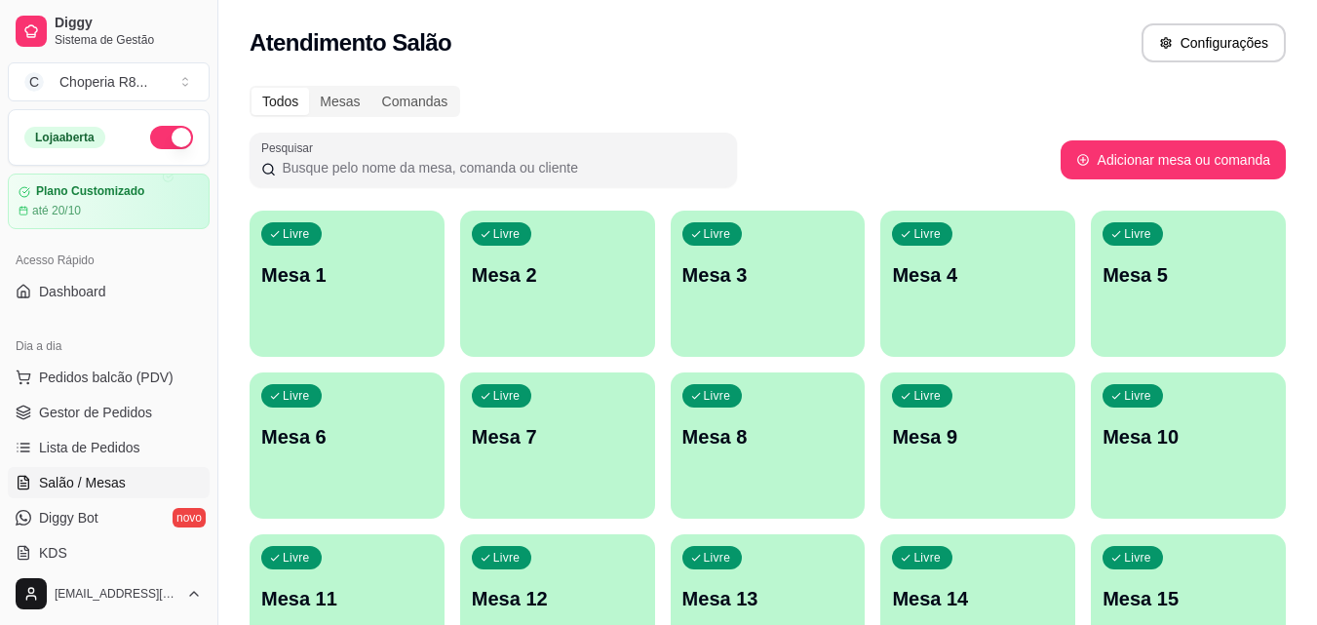
click at [1143, 237] on p "Livre" at bounding box center [1137, 234] width 27 height 16
click at [1011, 268] on p "Mesa 4" at bounding box center [978, 274] width 172 height 27
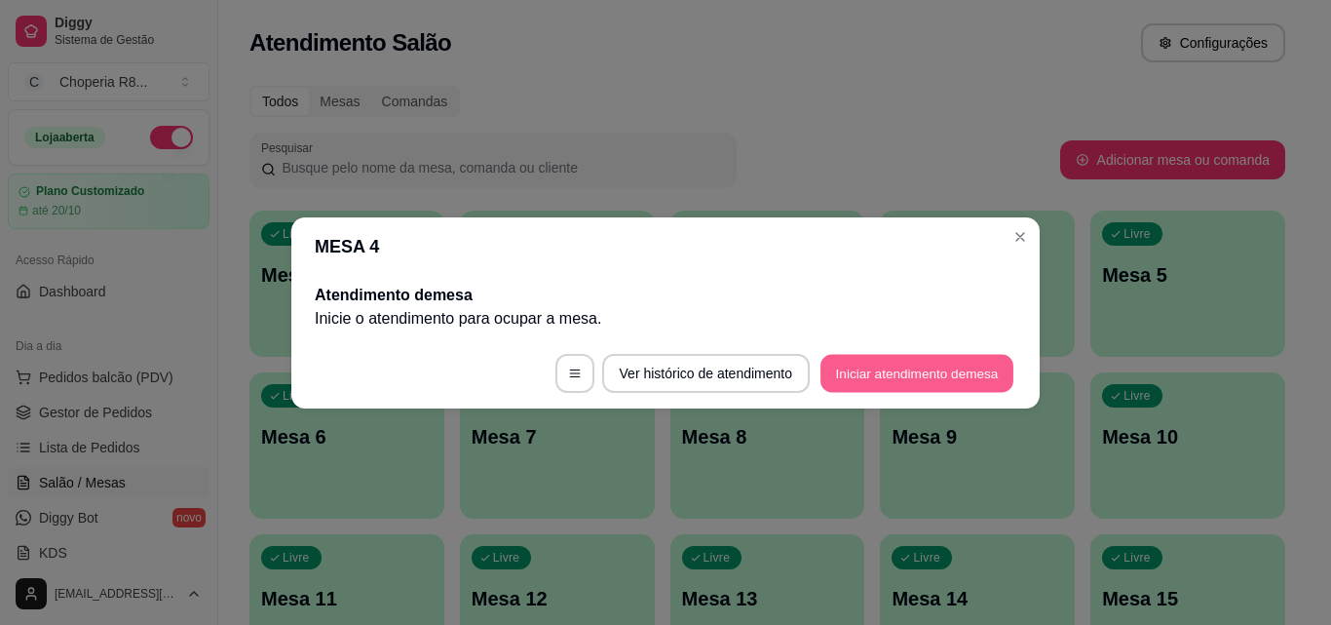
click at [901, 381] on button "Iniciar atendimento de mesa" at bounding box center [917, 373] width 193 height 38
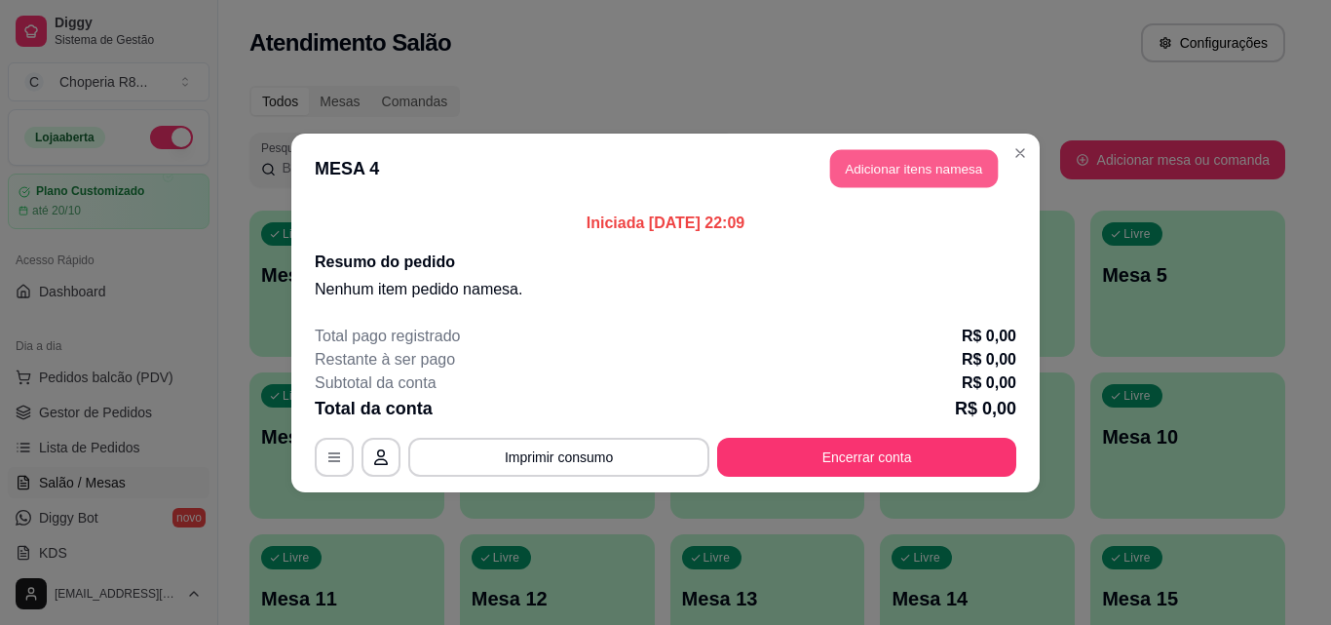
click at [920, 174] on button "Adicionar itens na mesa" at bounding box center [914, 168] width 168 height 38
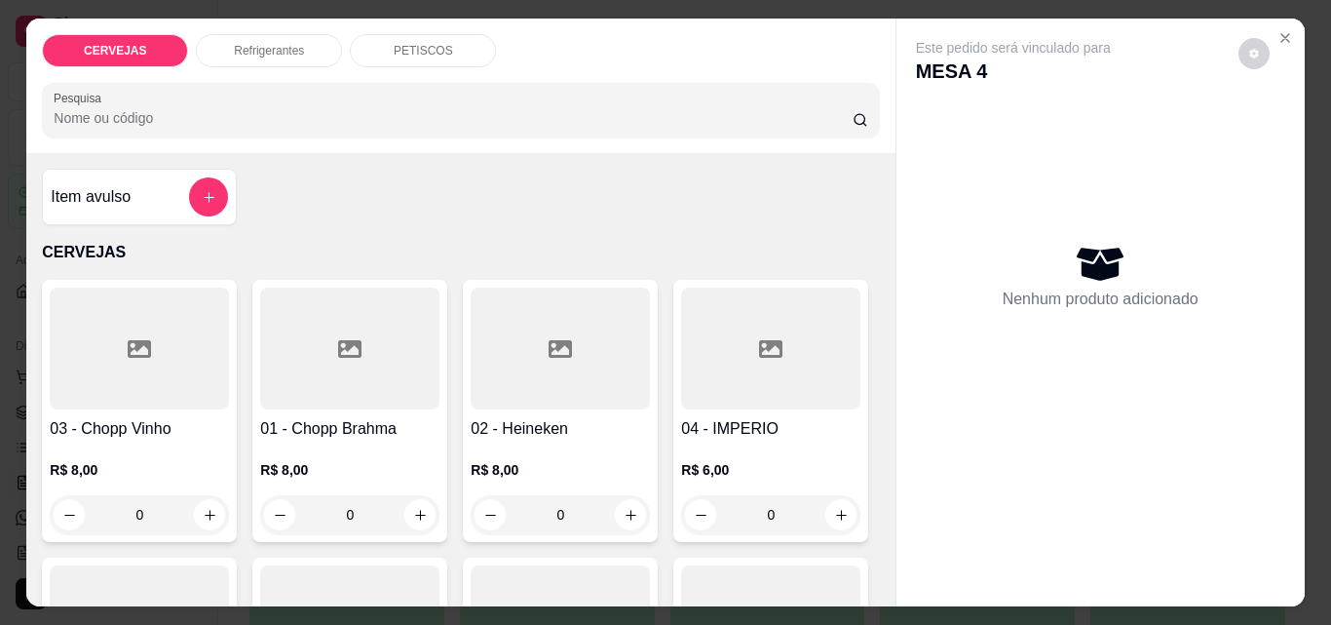
click at [418, 43] on p "PETISCOS" at bounding box center [423, 51] width 59 height 16
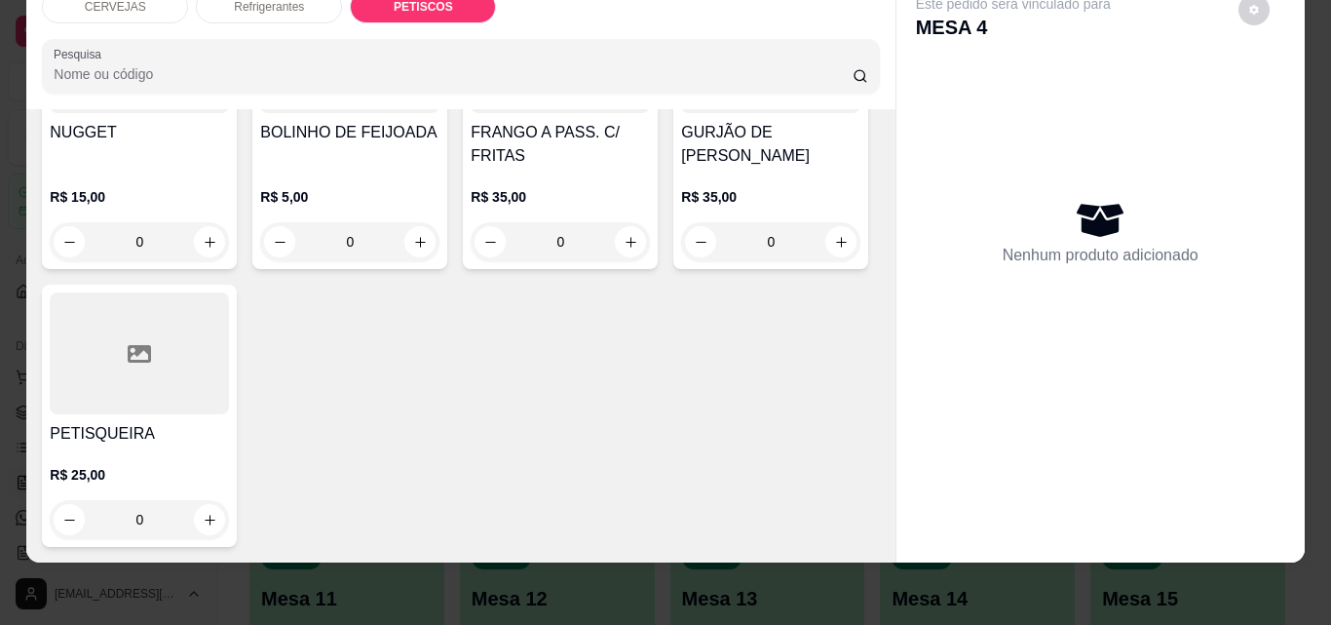
scroll to position [2275, 0]
click at [834, 249] on icon "increase-product-quantity" at bounding box center [841, 242] width 15 height 15
type input "1"
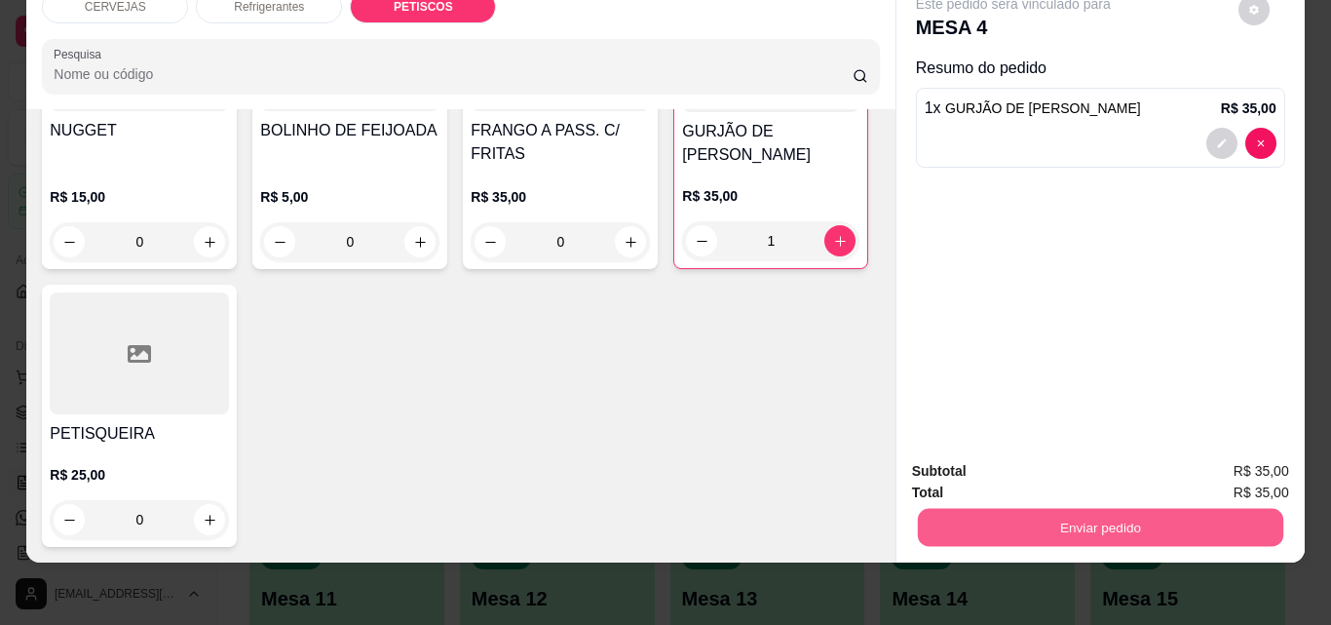
click at [1034, 524] on button "Enviar pedido" at bounding box center [1099, 527] width 365 height 38
click at [1219, 448] on button "Enviar pedido" at bounding box center [1238, 464] width 110 height 37
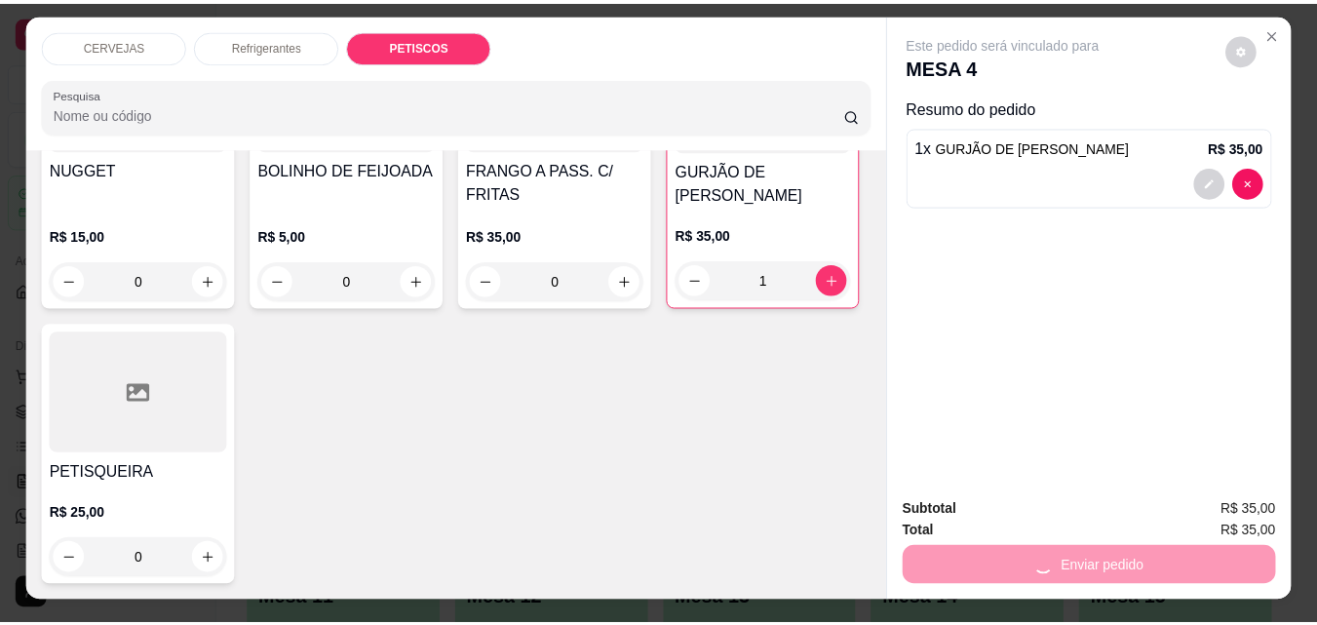
scroll to position [0, 0]
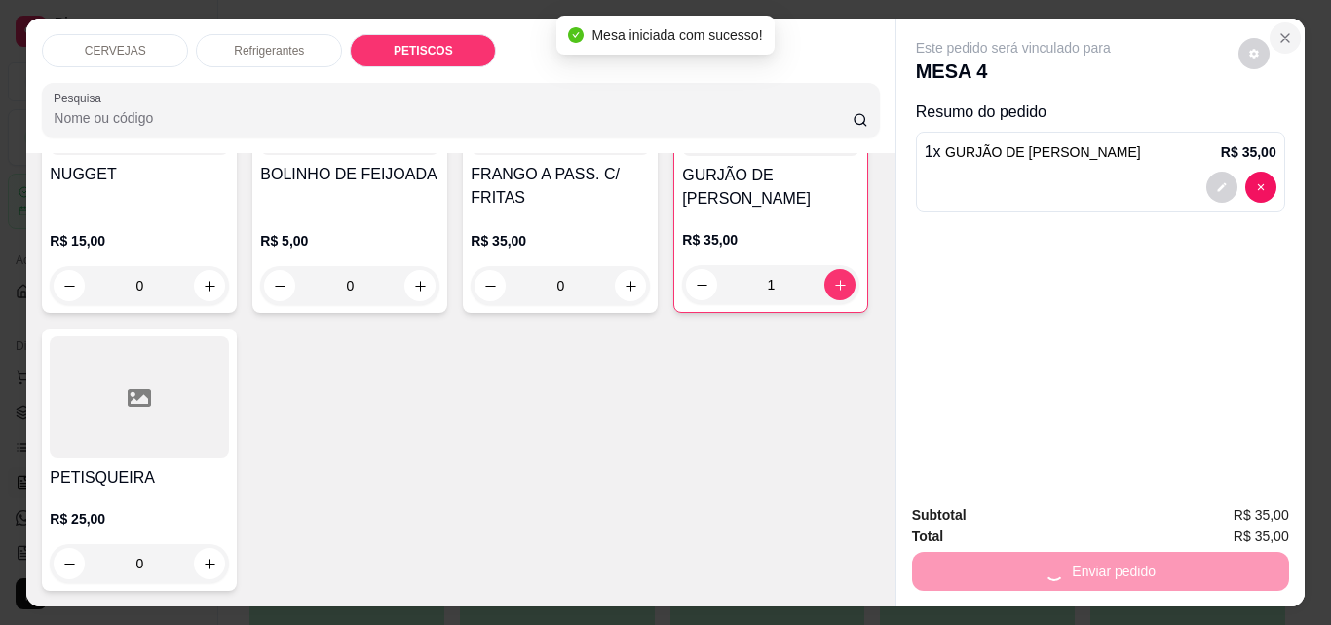
click at [1281, 34] on icon "Close" at bounding box center [1285, 38] width 8 height 8
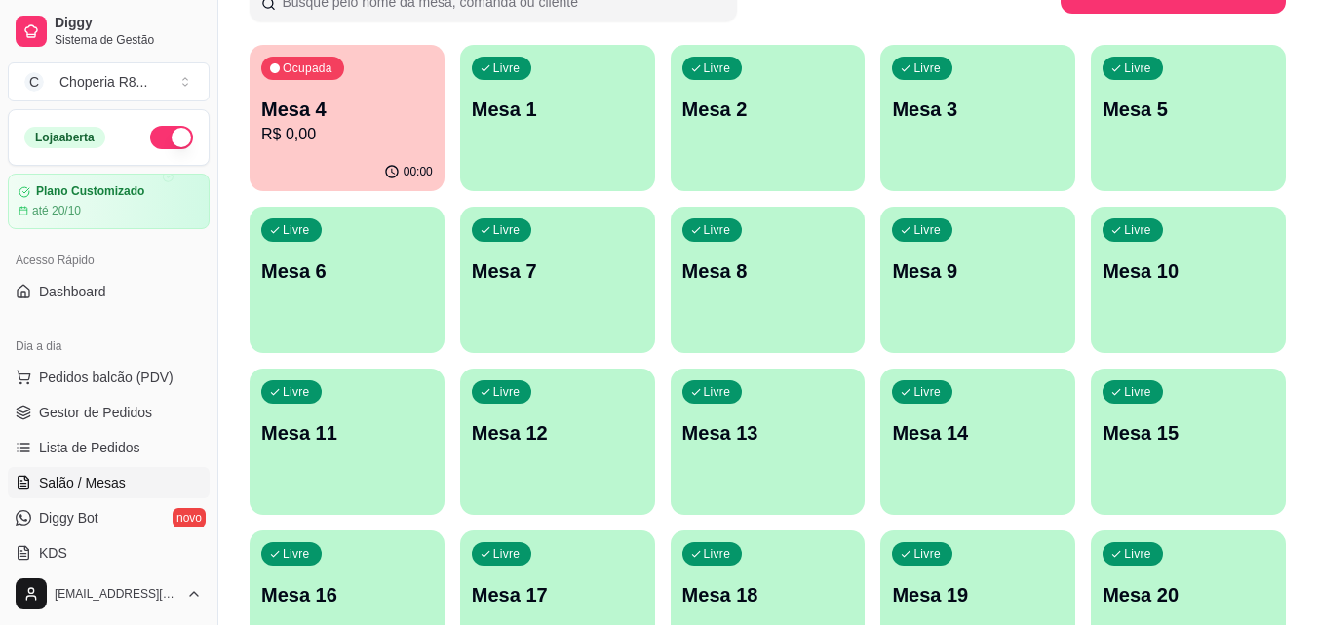
scroll to position [296, 0]
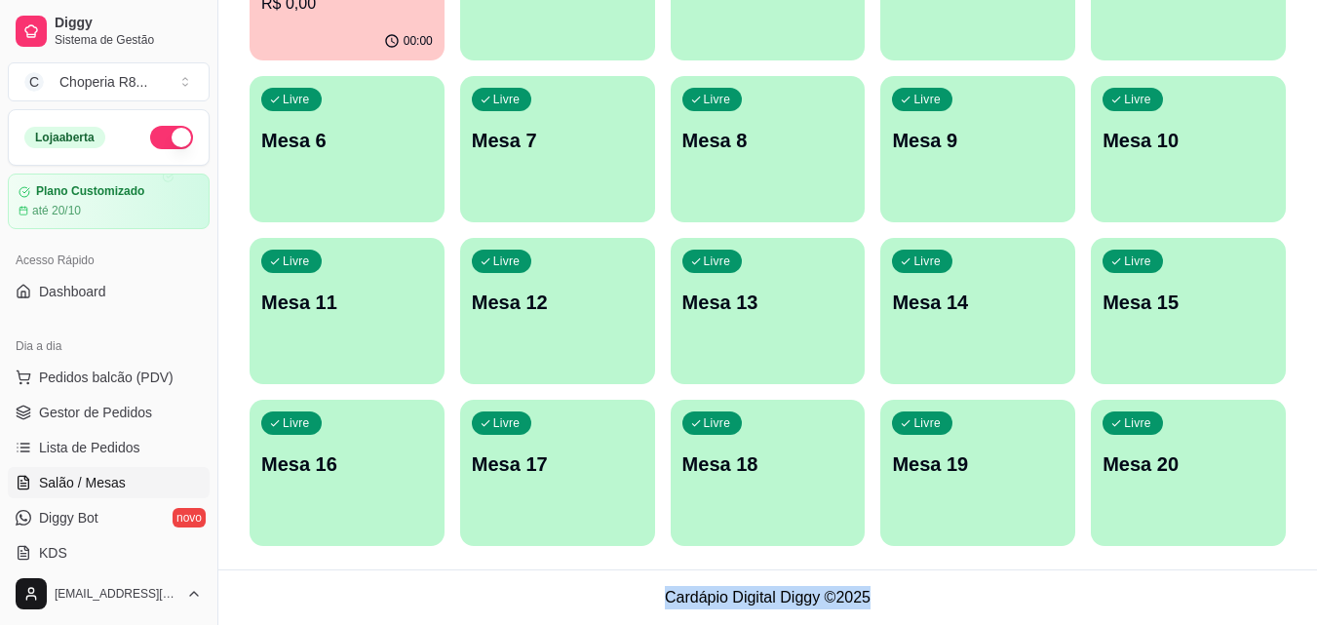
drag, startPoint x: 672, startPoint y: 598, endPoint x: 900, endPoint y: 590, distance: 228.2
click at [900, 590] on footer "Cardápio Digital Diggy © 2025" at bounding box center [767, 597] width 1098 height 56
click at [899, 577] on footer "Cardápio Digital Diggy © 2025" at bounding box center [767, 597] width 1098 height 56
drag, startPoint x: 888, startPoint y: 605, endPoint x: 660, endPoint y: 613, distance: 228.2
click at [660, 613] on footer "Cardápio Digital Diggy © 2025" at bounding box center [767, 597] width 1098 height 56
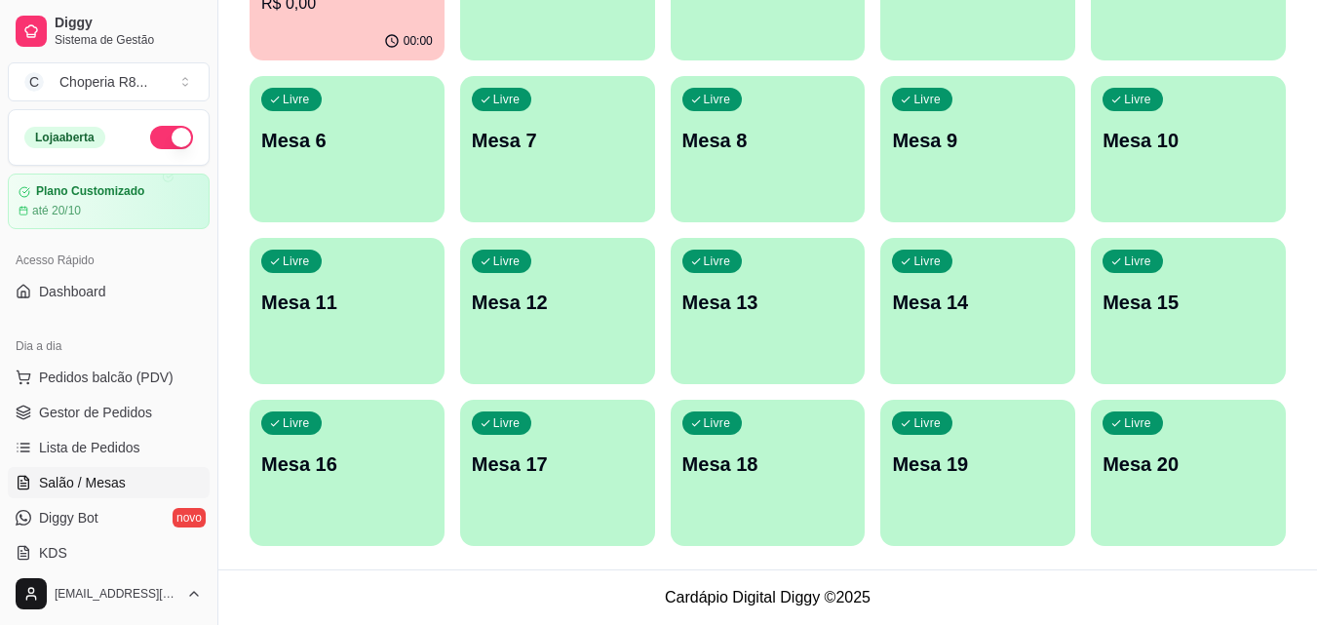
click at [706, 559] on div "Todos Mesas Comandas Pesquisar Adicionar mesa ou comanda Ocupada Mesa 4 R$ 0,00…" at bounding box center [767, 173] width 1098 height 791
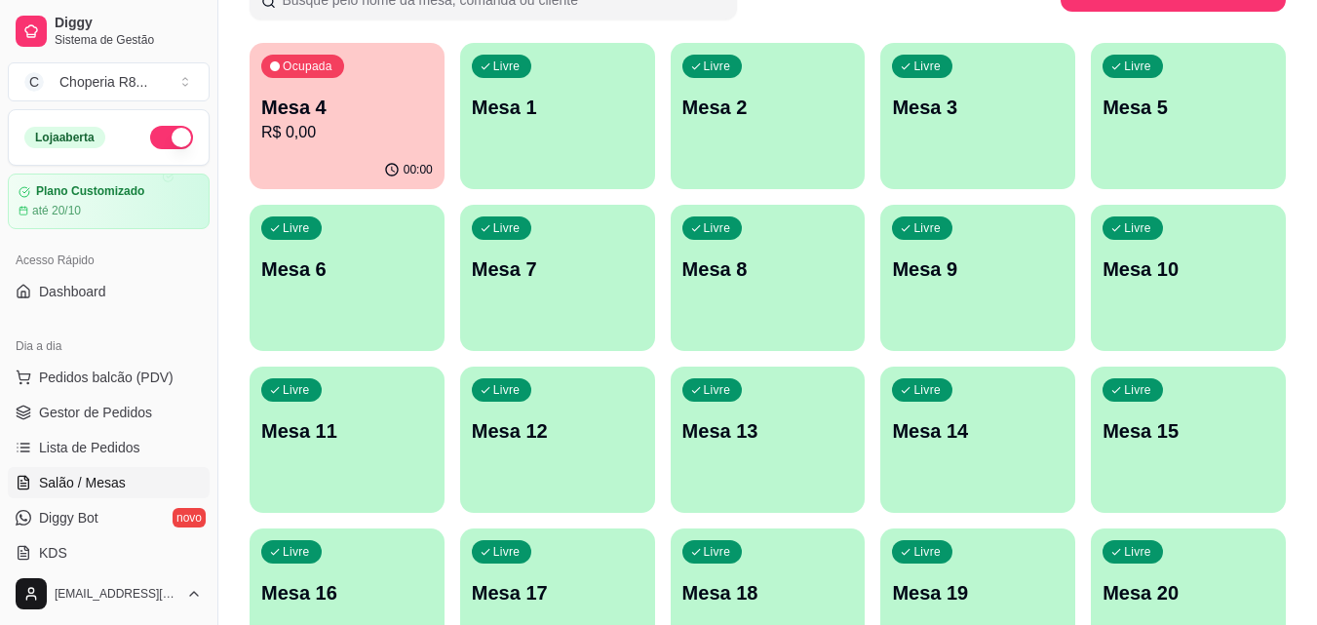
scroll to position [4, 0]
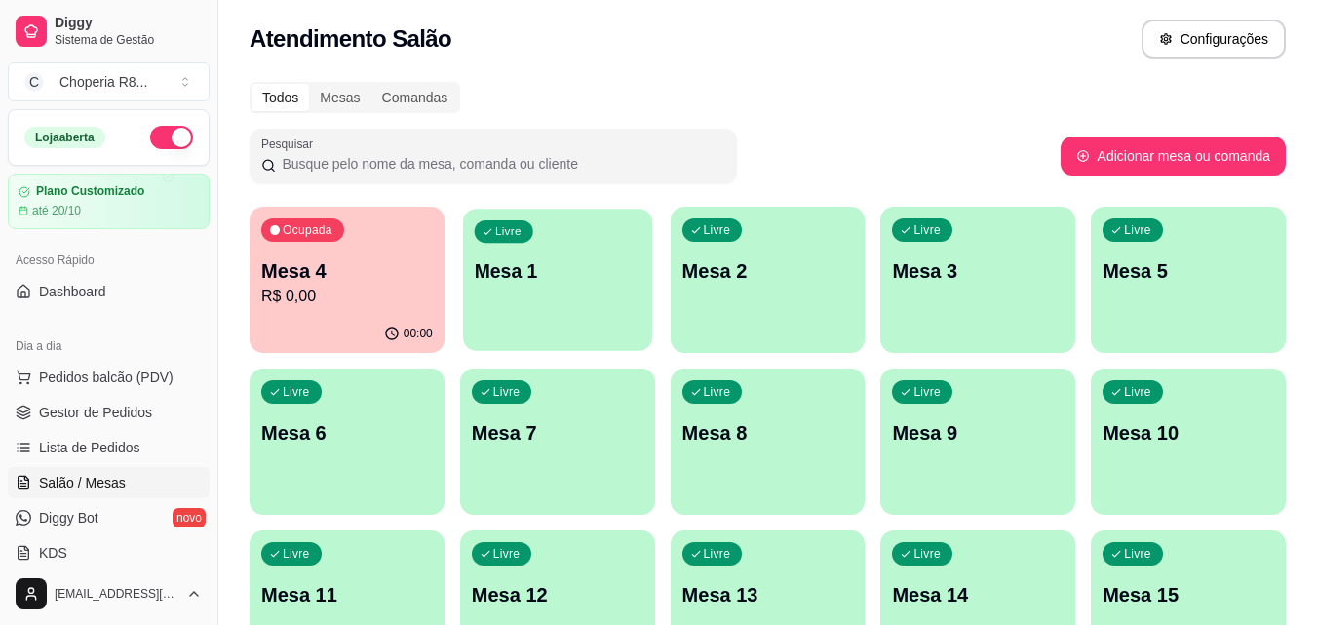
click at [544, 249] on div "Livre Mesa 1" at bounding box center [557, 268] width 189 height 119
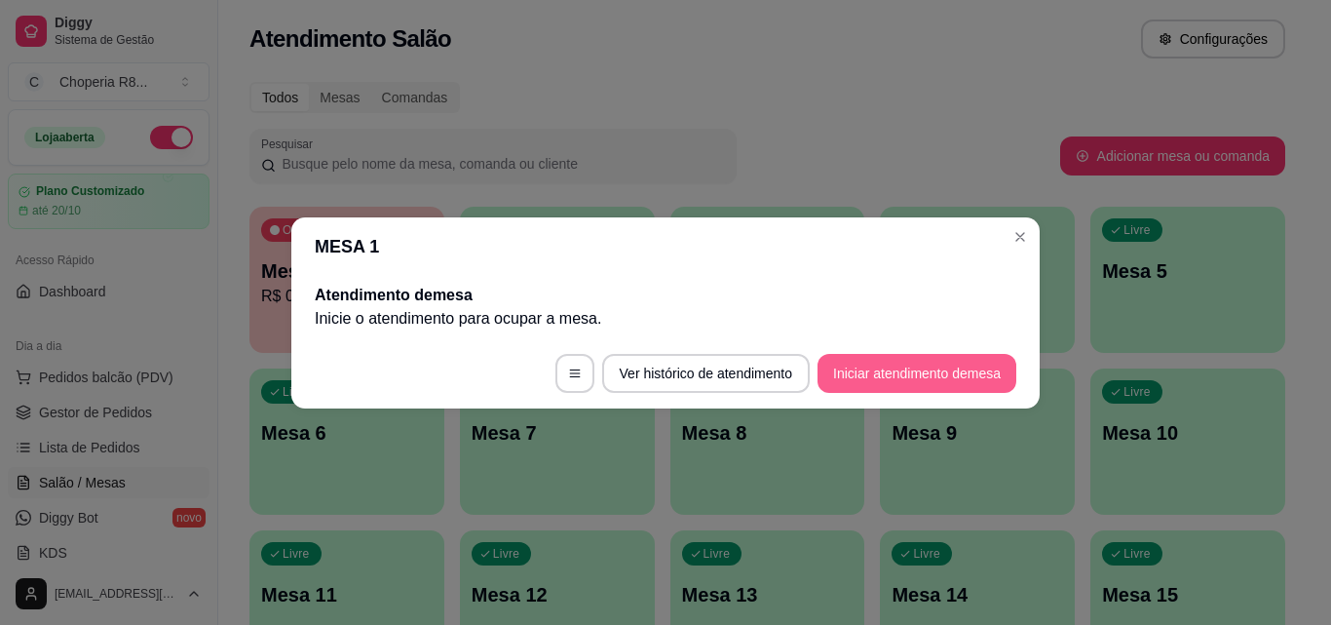
click at [947, 377] on button "Iniciar atendimento de mesa" at bounding box center [917, 373] width 199 height 39
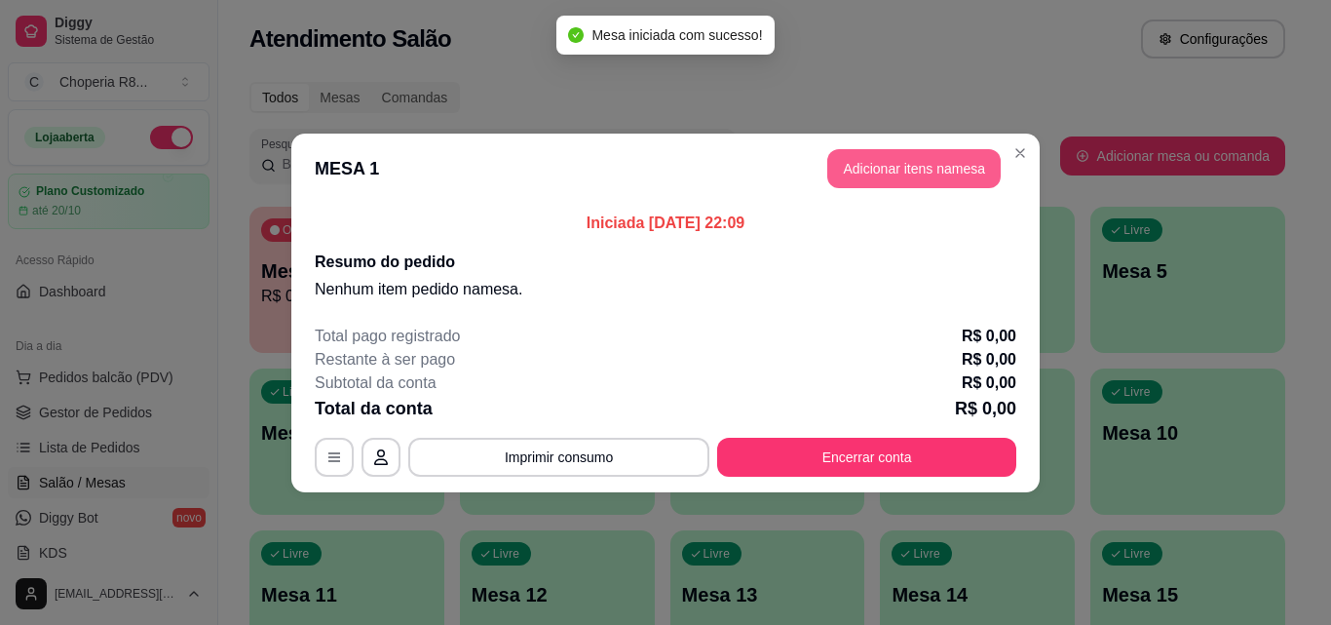
click at [963, 167] on button "Adicionar itens na mesa" at bounding box center [913, 168] width 173 height 39
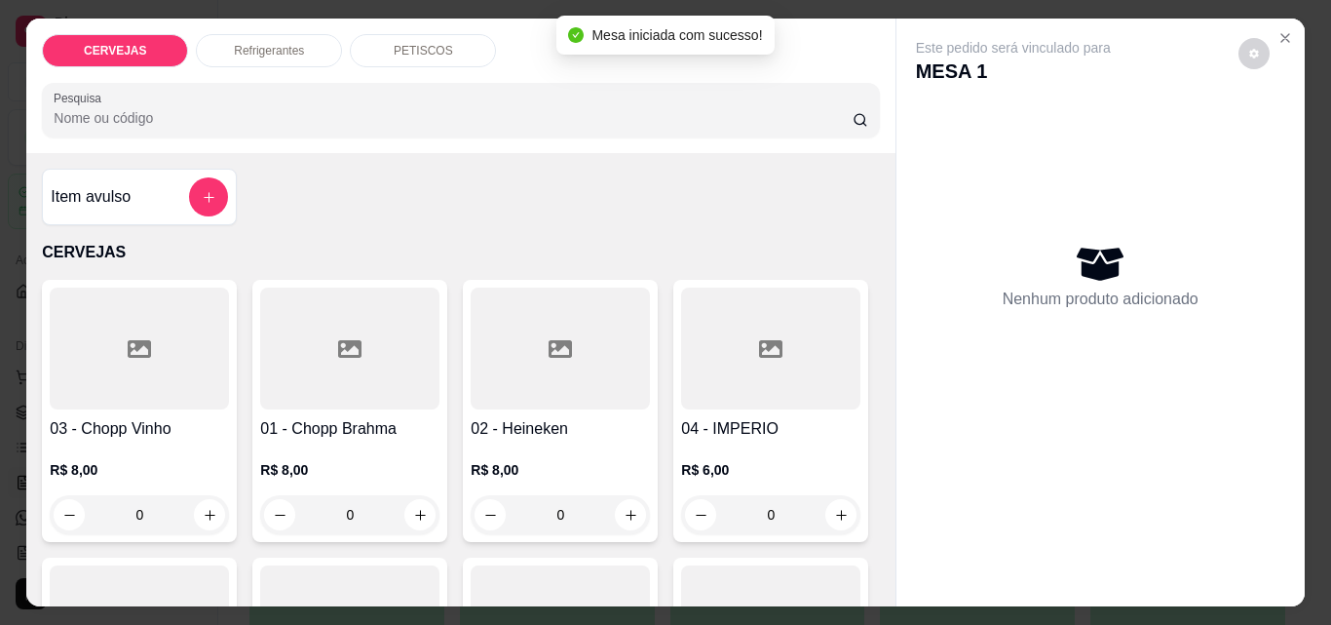
drag, startPoint x: 354, startPoint y: 511, endPoint x: 159, endPoint y: 492, distance: 195.8
click at [159, 492] on div "03 - Chopp Vinho R$ 8,00 0 01 - Chopp Brahma R$ 8,00 0 02 - Heineken R$ 8,00 0 …" at bounding box center [460, 550] width 837 height 540
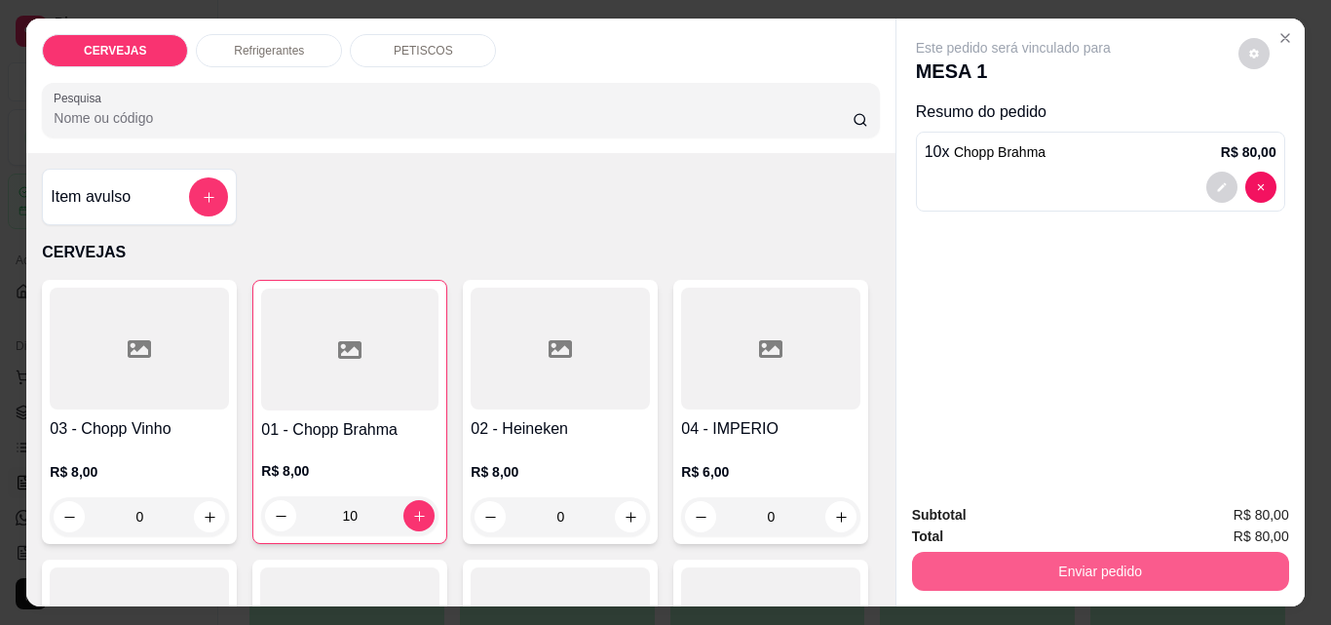
type input "10"
click at [988, 570] on button "Enviar pedido" at bounding box center [1100, 571] width 377 height 39
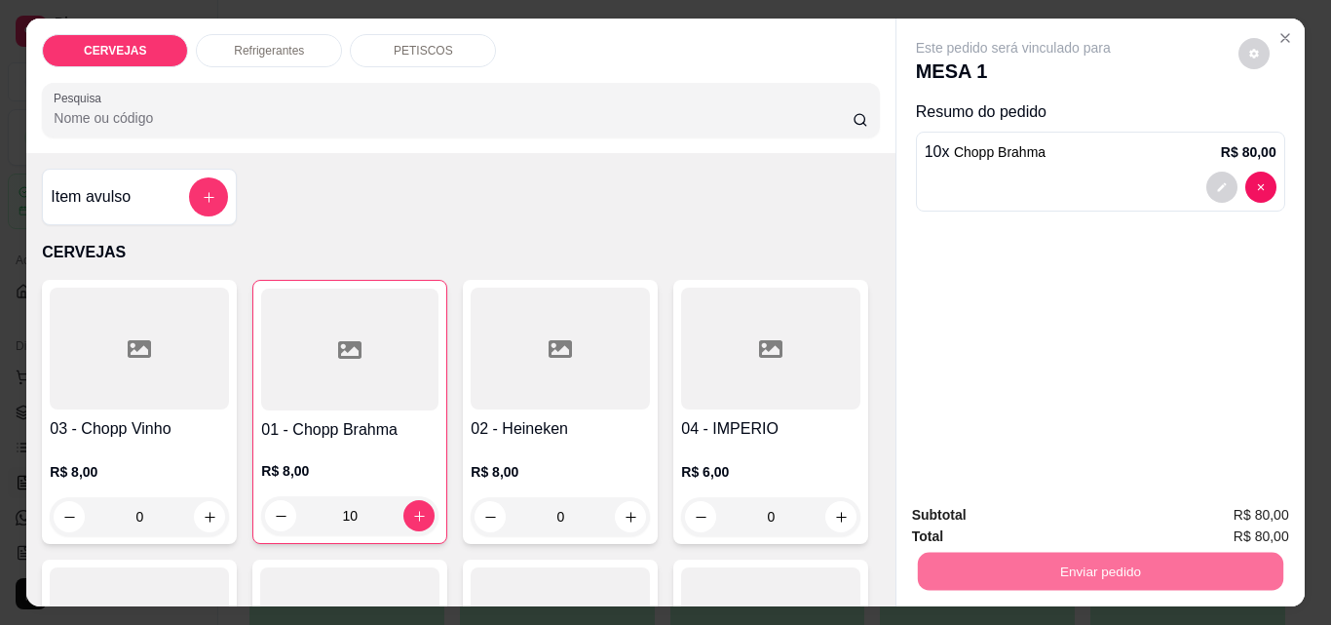
click at [1225, 507] on button "Enviar pedido" at bounding box center [1238, 515] width 107 height 36
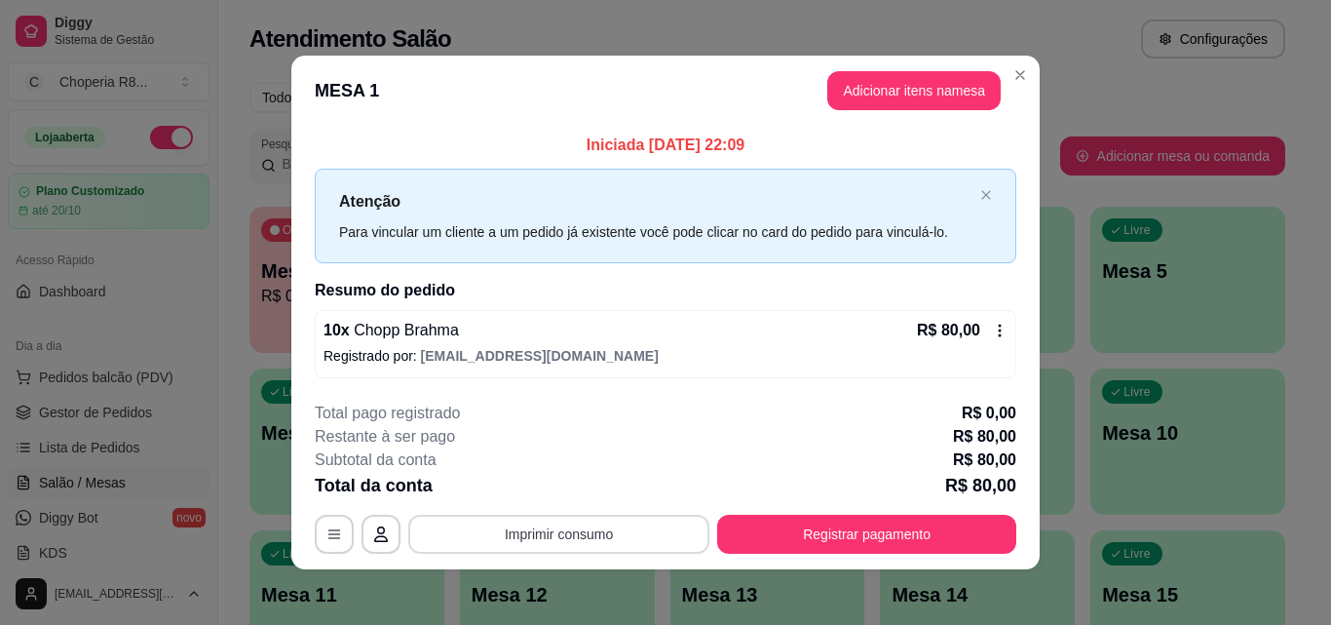
click at [625, 528] on button "Imprimir consumo" at bounding box center [558, 534] width 301 height 39
click at [592, 491] on button "IMPRESSORA" at bounding box center [557, 489] width 136 height 30
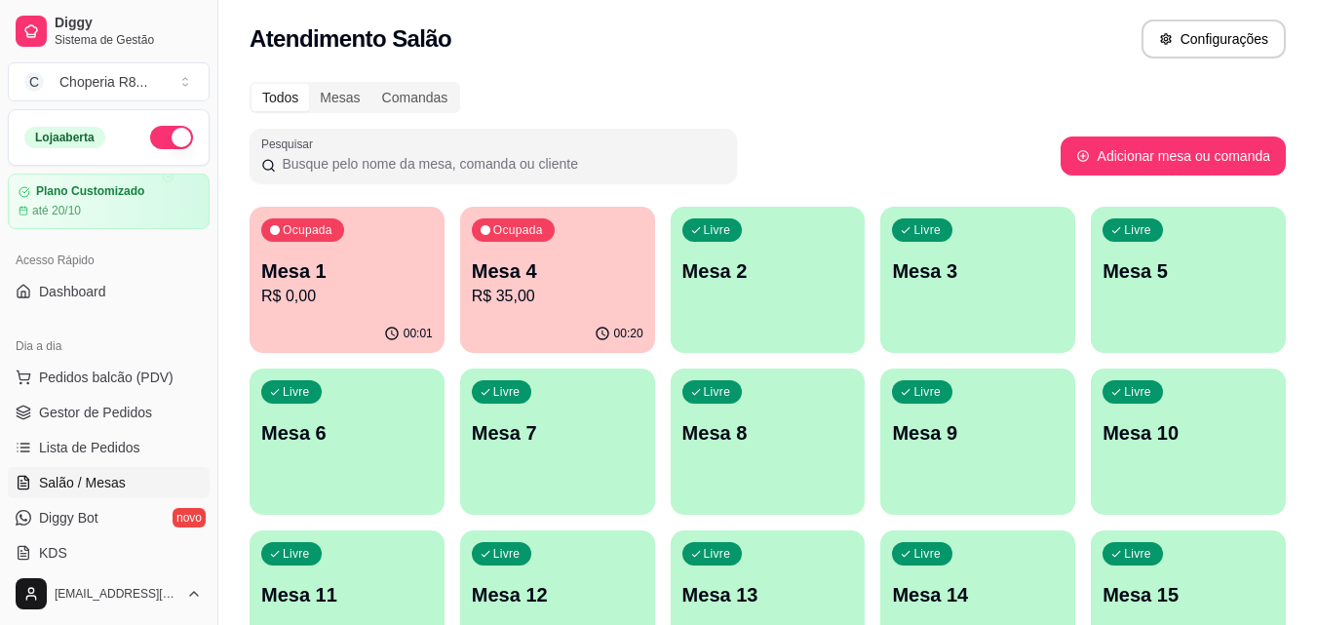
click at [782, 263] on p "Mesa 2" at bounding box center [768, 270] width 172 height 27
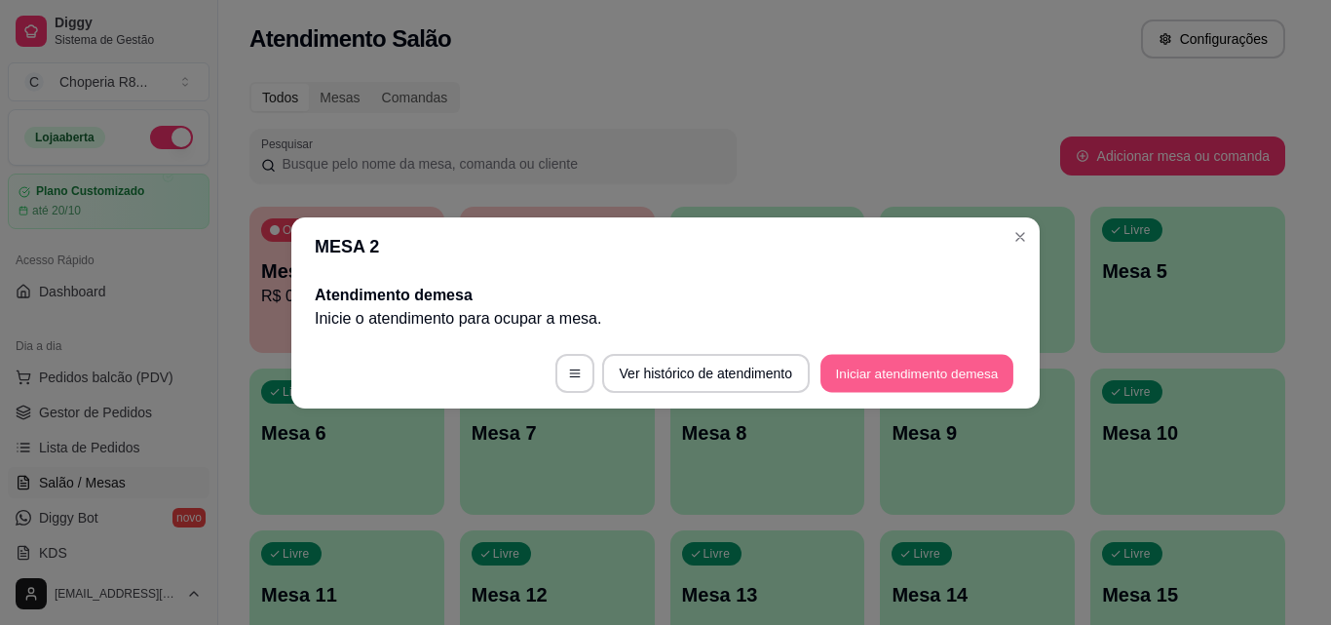
click at [940, 382] on button "Iniciar atendimento de mesa" at bounding box center [917, 373] width 193 height 38
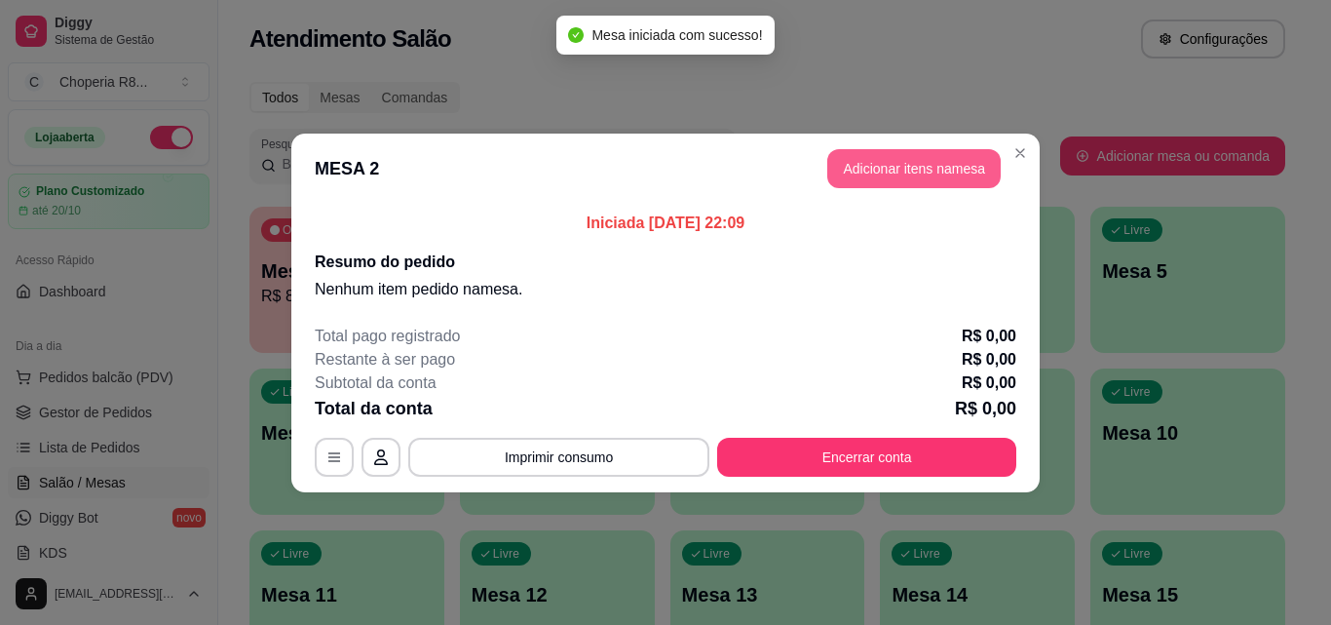
click at [977, 174] on button "Adicionar itens na mesa" at bounding box center [913, 168] width 173 height 39
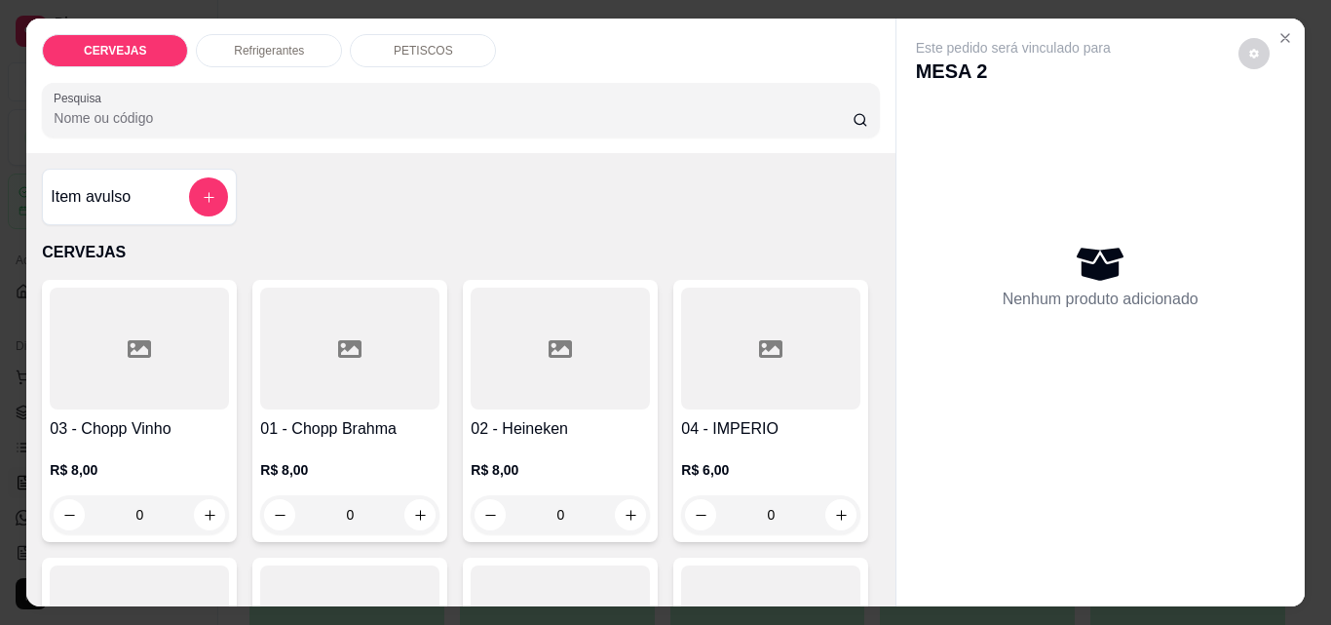
drag, startPoint x: 383, startPoint y: 510, endPoint x: 326, endPoint y: 510, distance: 56.5
click at [326, 510] on input "0" at bounding box center [349, 514] width 109 height 39
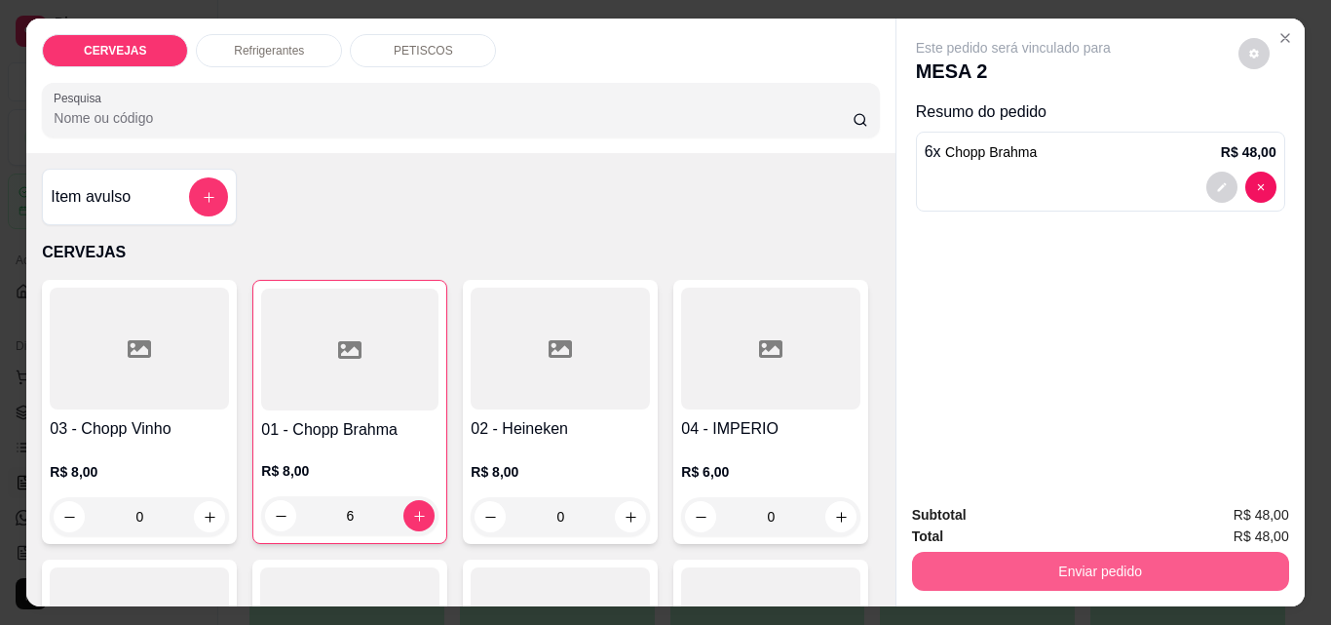
type input "6"
click at [1068, 558] on button "Enviar pedido" at bounding box center [1099, 571] width 365 height 38
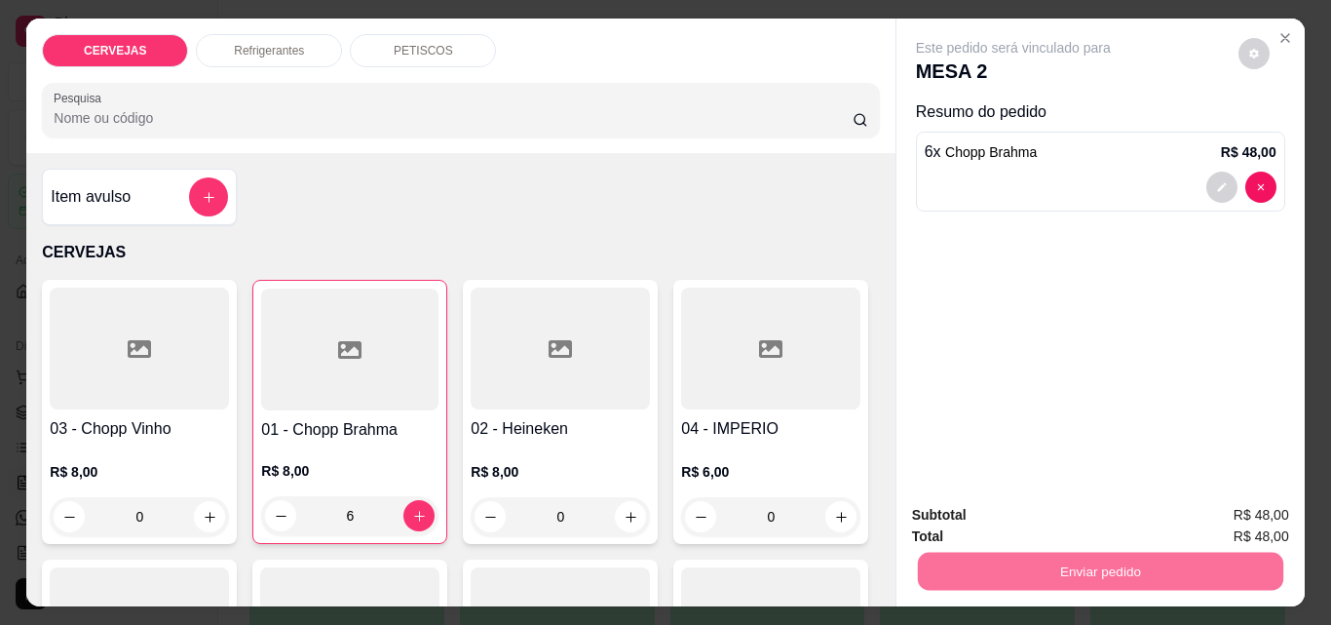
click at [1238, 513] on button "Enviar pedido" at bounding box center [1238, 515] width 107 height 36
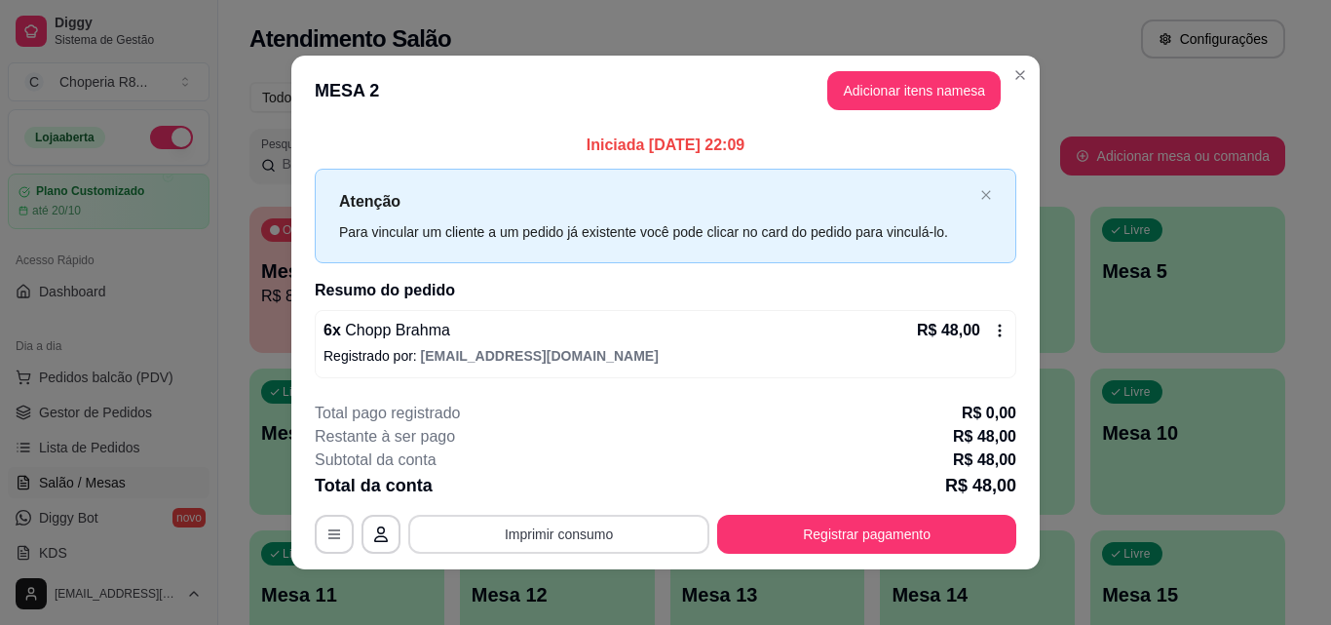
click at [686, 530] on button "Imprimir consumo" at bounding box center [558, 534] width 301 height 39
click at [584, 481] on button "IMPRESSORA" at bounding box center [557, 489] width 136 height 30
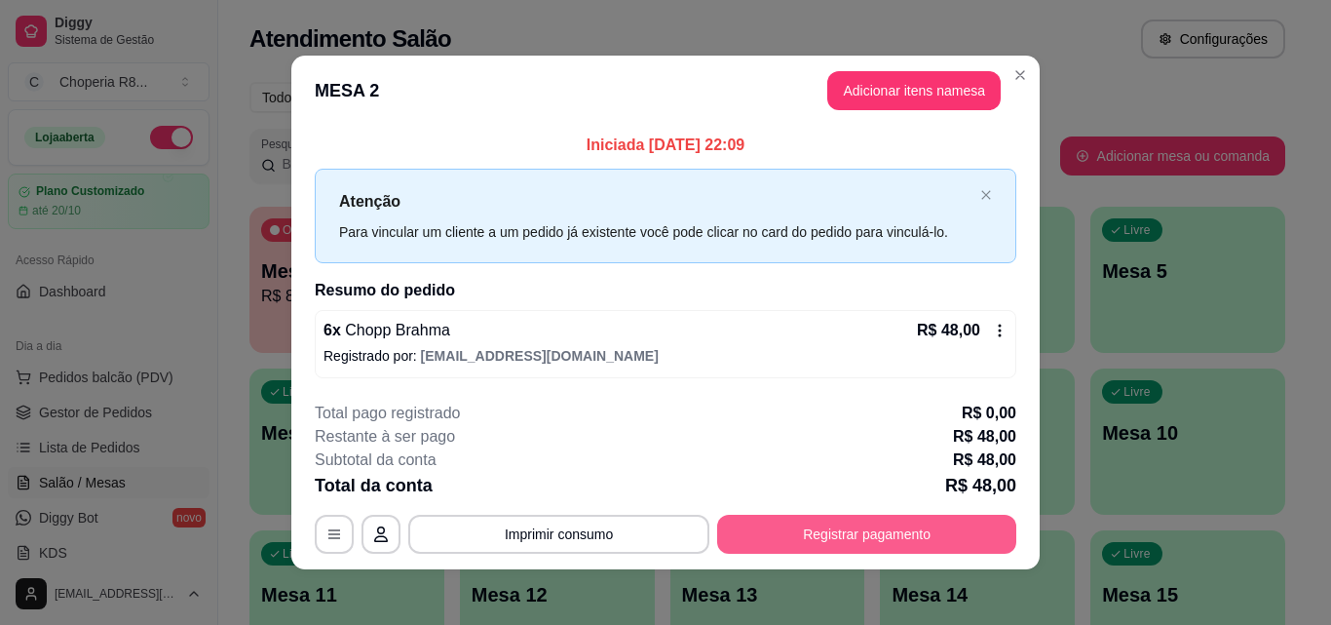
click at [784, 528] on button "Registrar pagamento" at bounding box center [866, 534] width 299 height 39
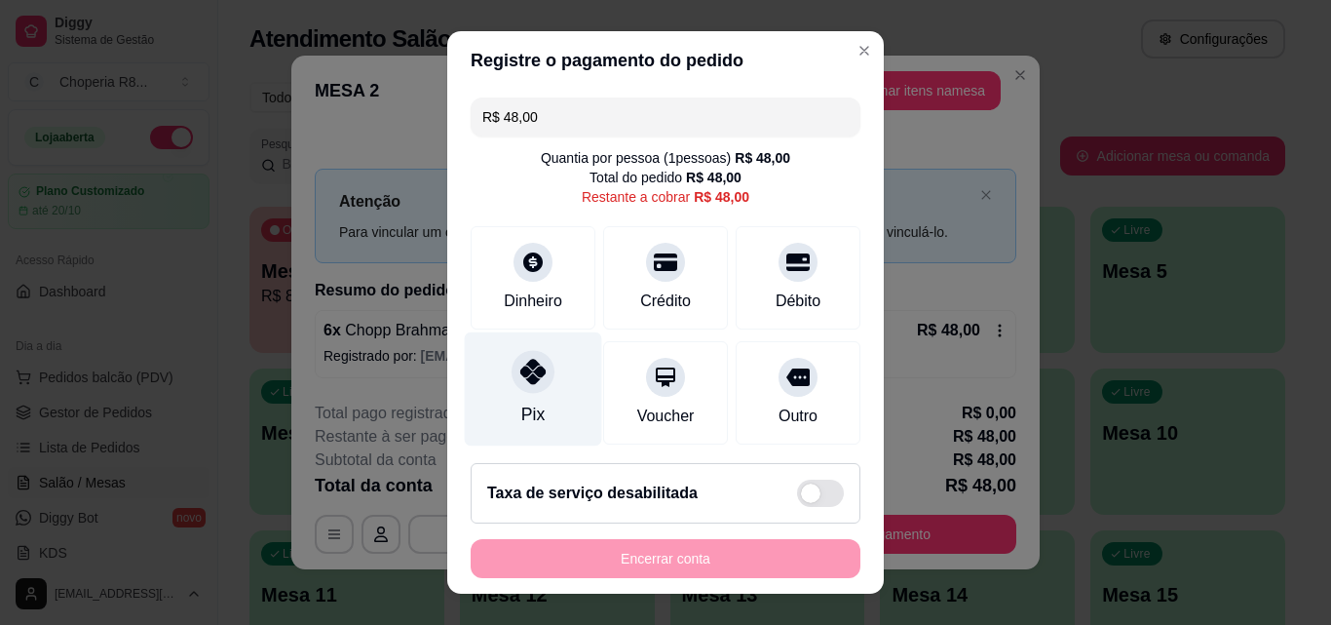
click at [502, 398] on div "Pix" at bounding box center [533, 389] width 137 height 114
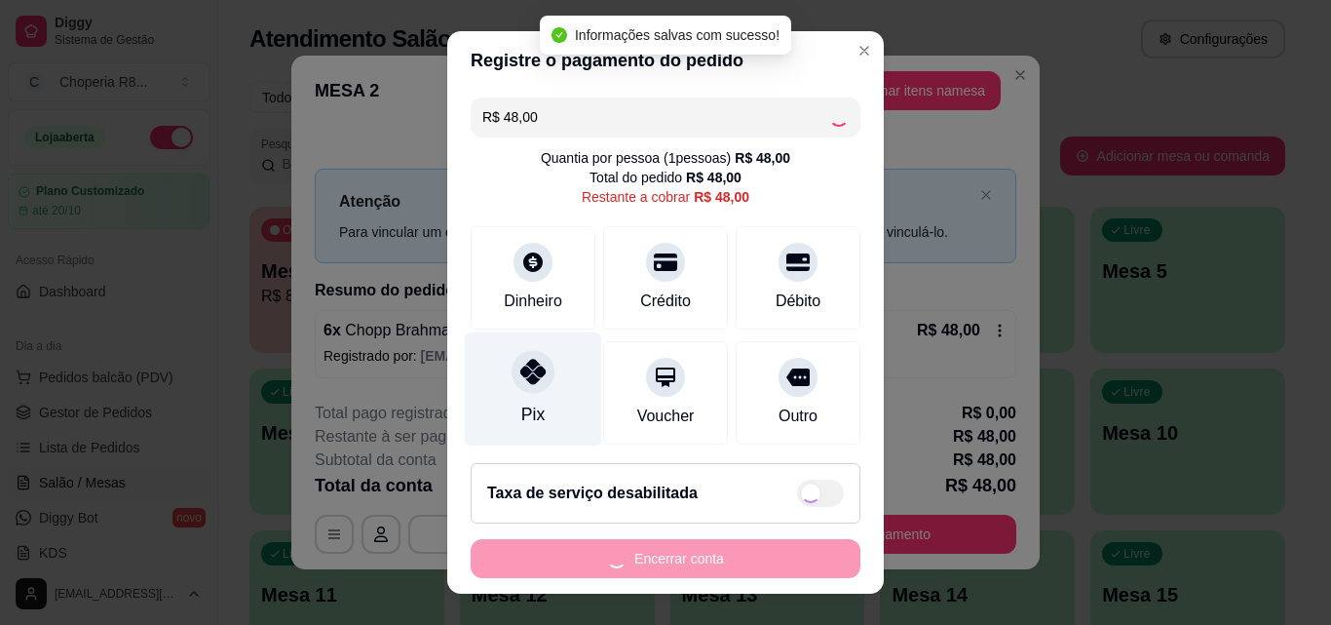
type input "R$ 0,00"
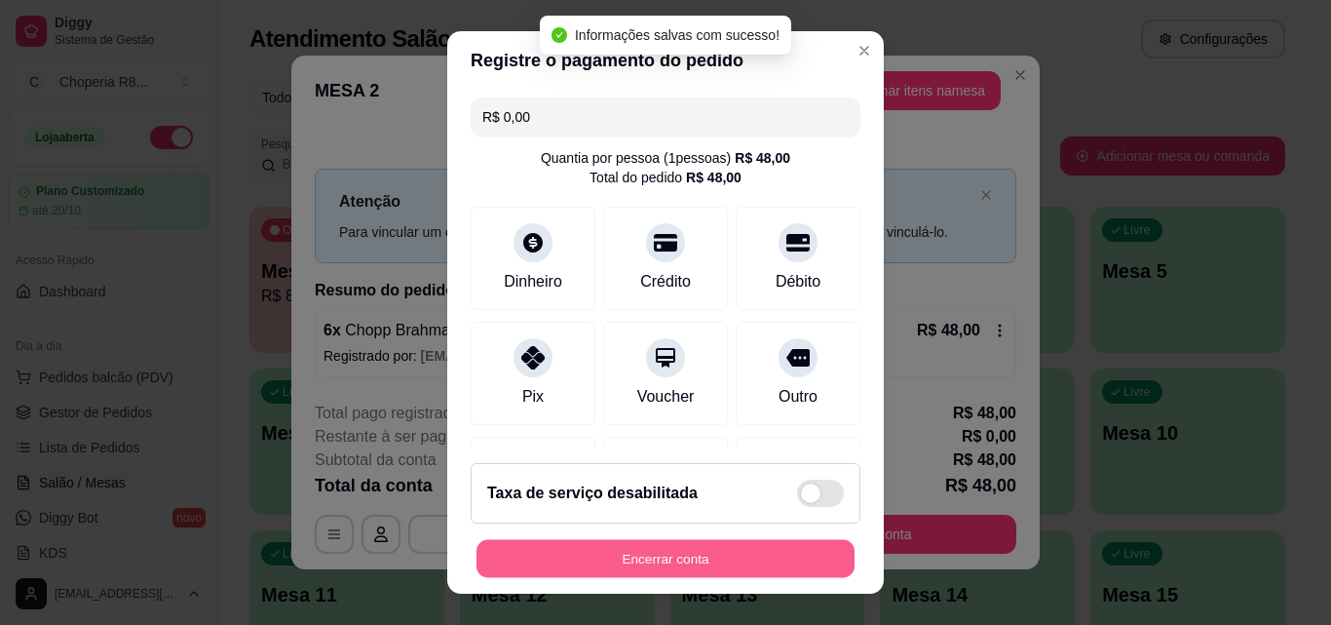
click at [650, 548] on button "Encerrar conta" at bounding box center [666, 559] width 378 height 38
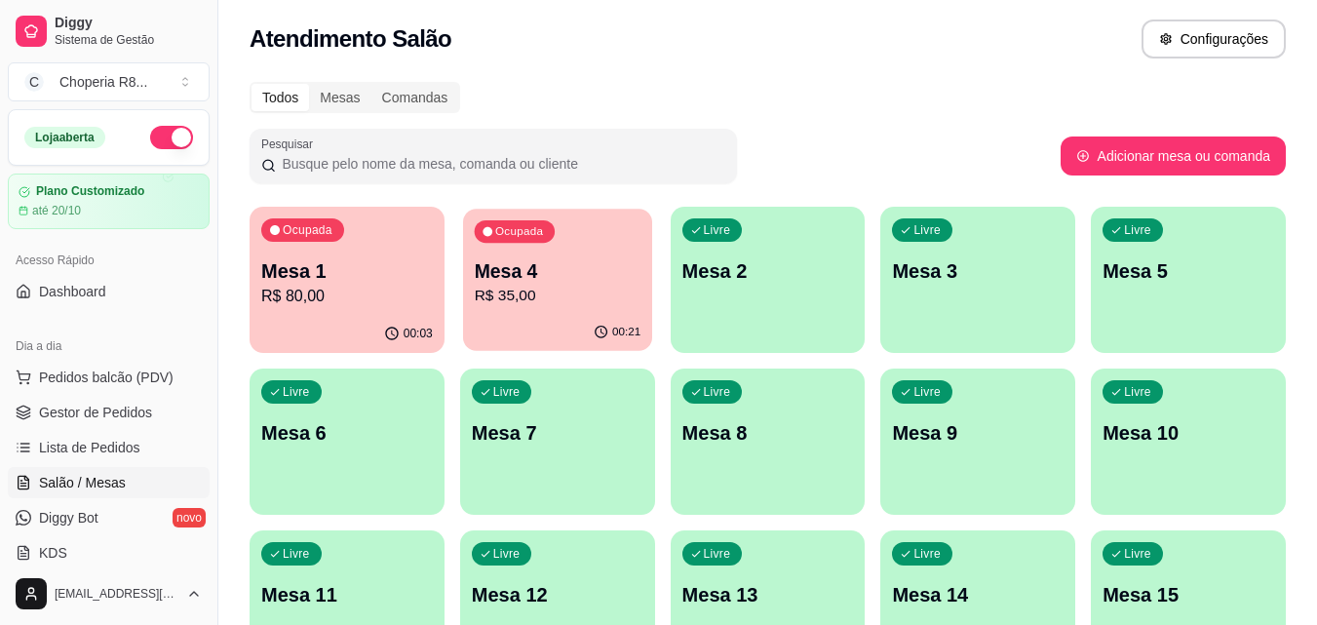
click at [577, 301] on p "R$ 35,00" at bounding box center [557, 296] width 167 height 22
click at [343, 297] on p "R$ 80,00" at bounding box center [347, 296] width 167 height 22
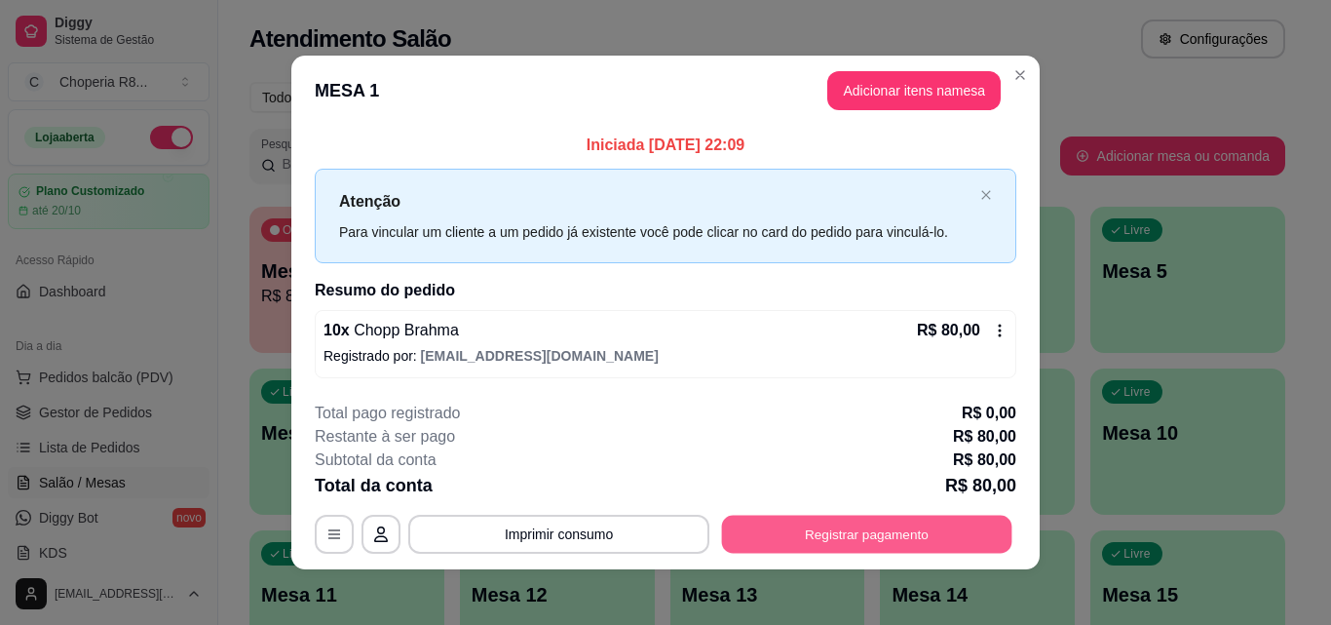
click at [813, 531] on button "Registrar pagamento" at bounding box center [867, 535] width 290 height 38
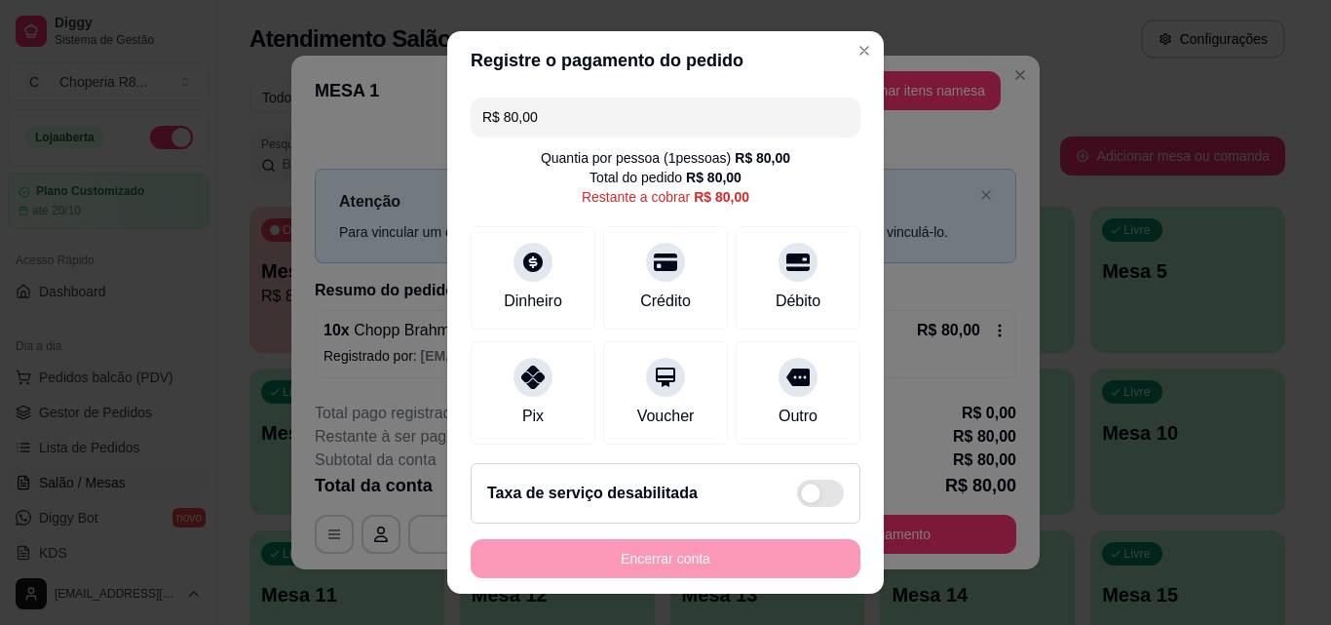
drag, startPoint x: 532, startPoint y: 359, endPoint x: 816, endPoint y: 332, distance: 284.8
click at [816, 332] on div "R$ 80,00 Quantia por pessoa ( 1 pessoas) R$ 80,00 Total do pedido R$ 80,00 Rest…" at bounding box center [665, 269] width 437 height 358
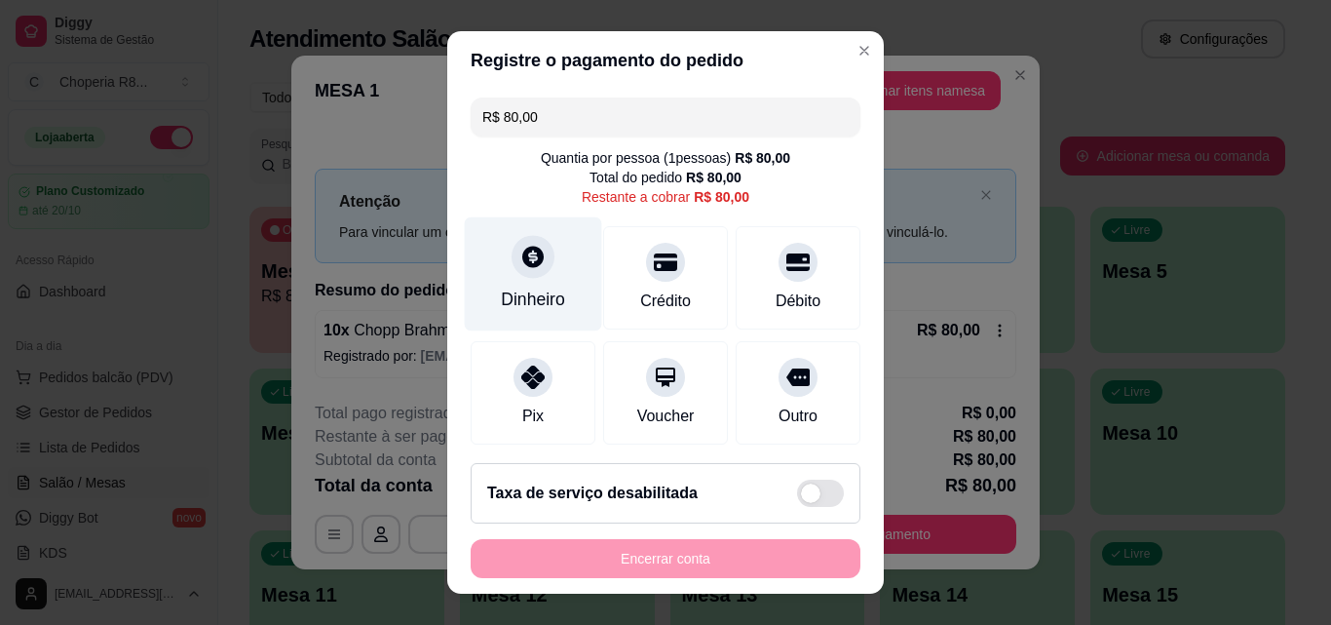
click at [566, 286] on div "Dinheiro" at bounding box center [533, 274] width 137 height 114
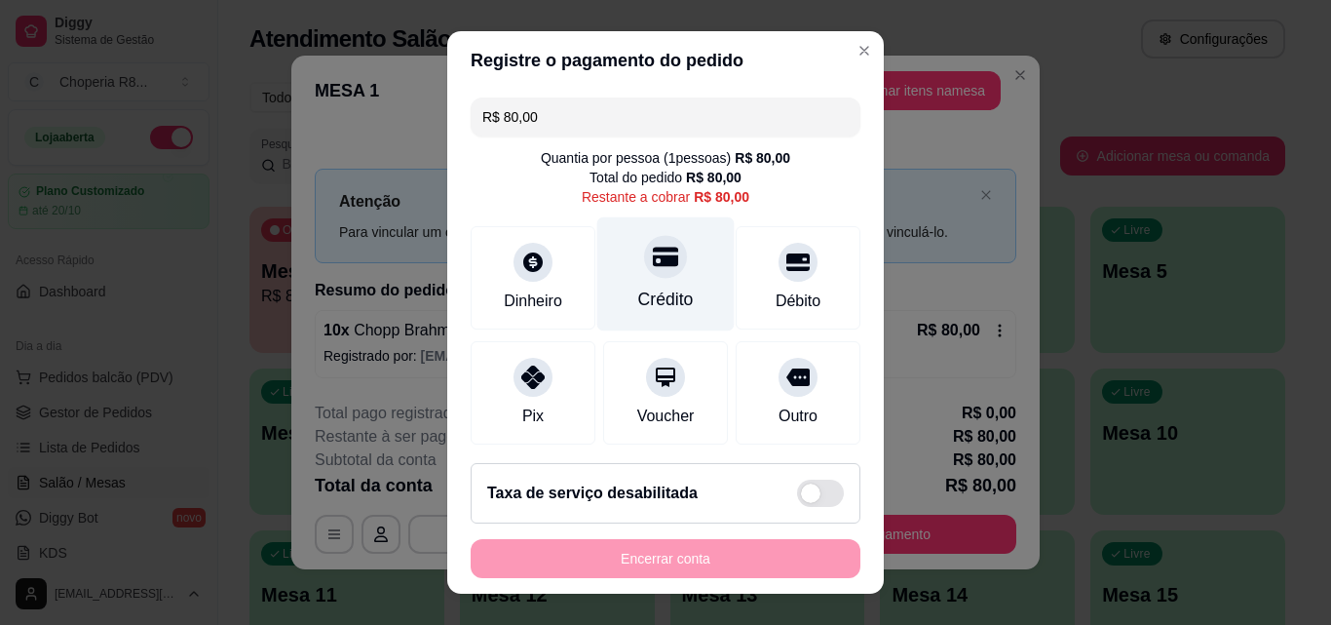
click at [674, 287] on div "Crédito" at bounding box center [665, 274] width 137 height 114
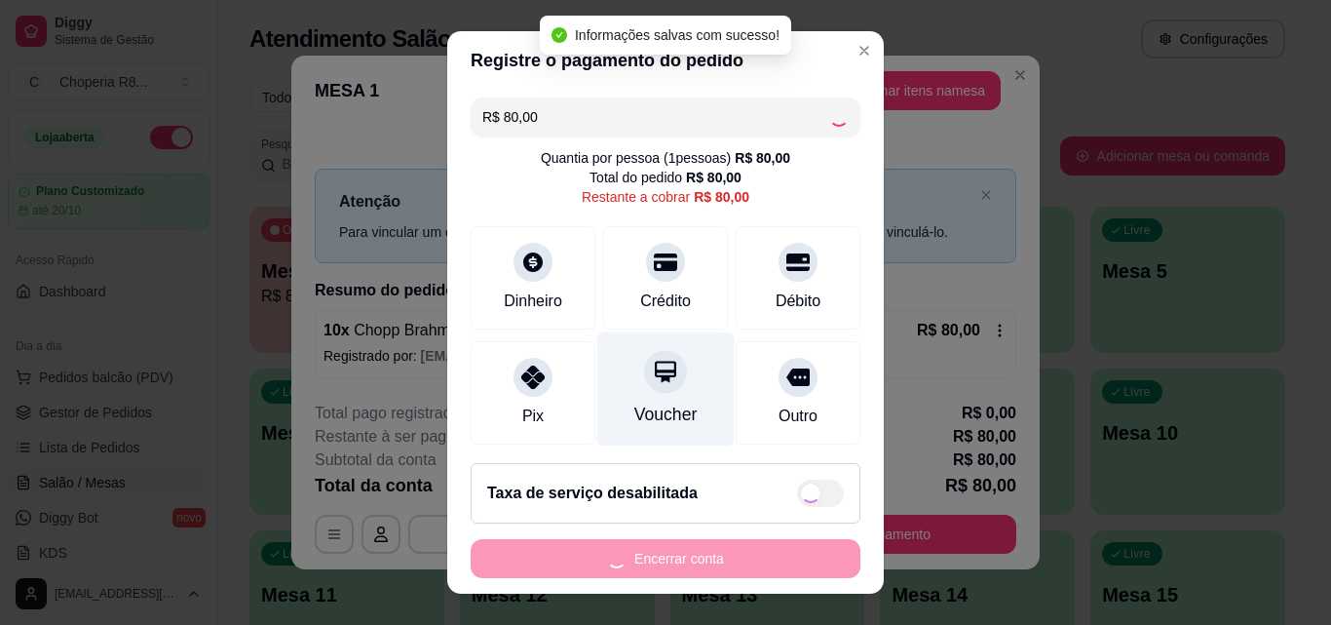
type input "R$ 0,00"
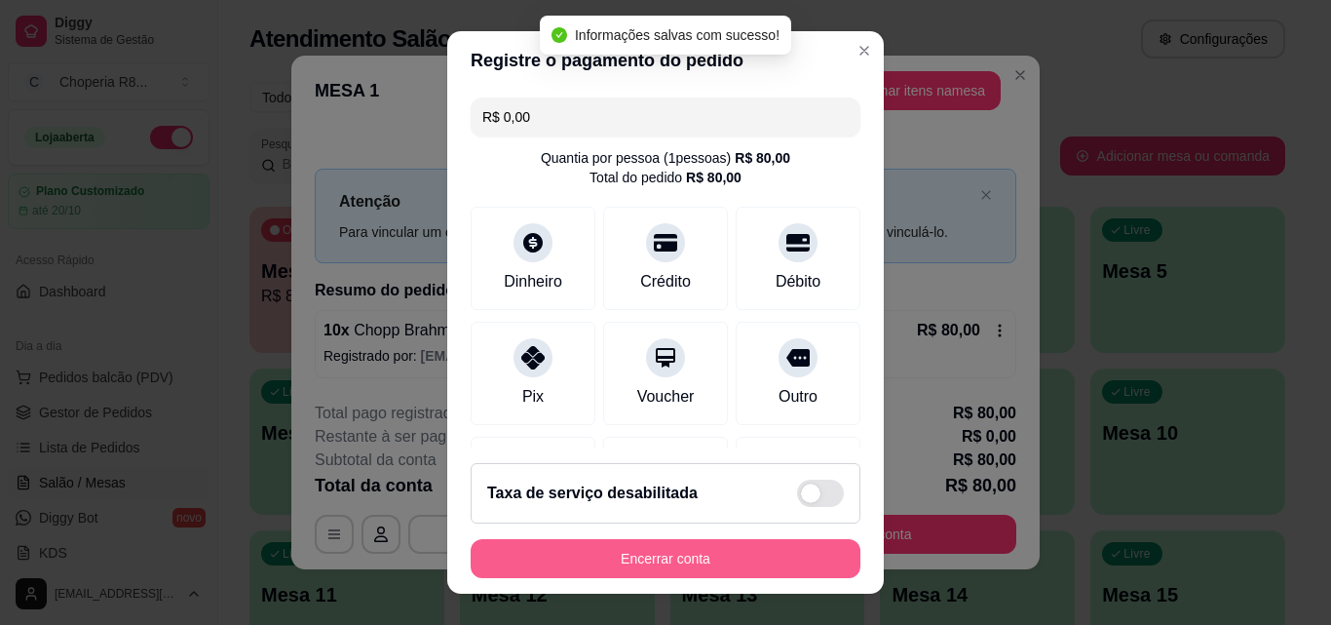
click at [670, 563] on button "Encerrar conta" at bounding box center [666, 558] width 390 height 39
